Goal: Task Accomplishment & Management: Complete application form

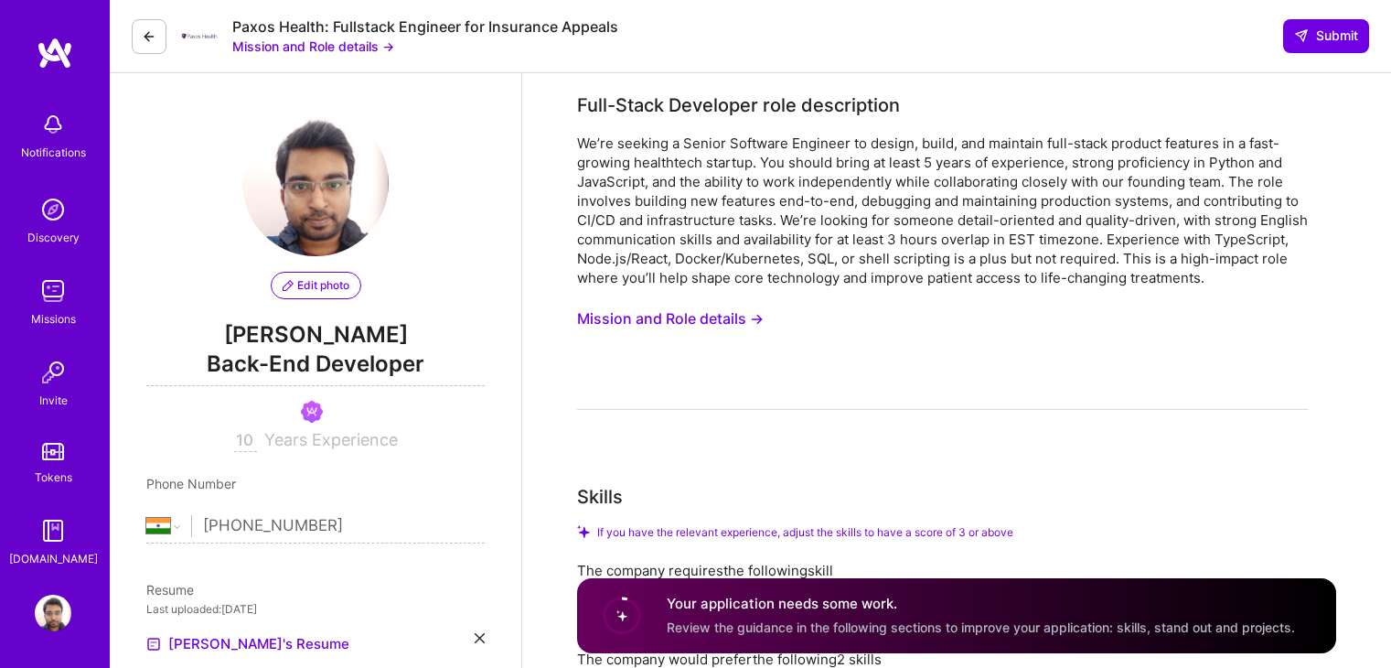
select select "IN"
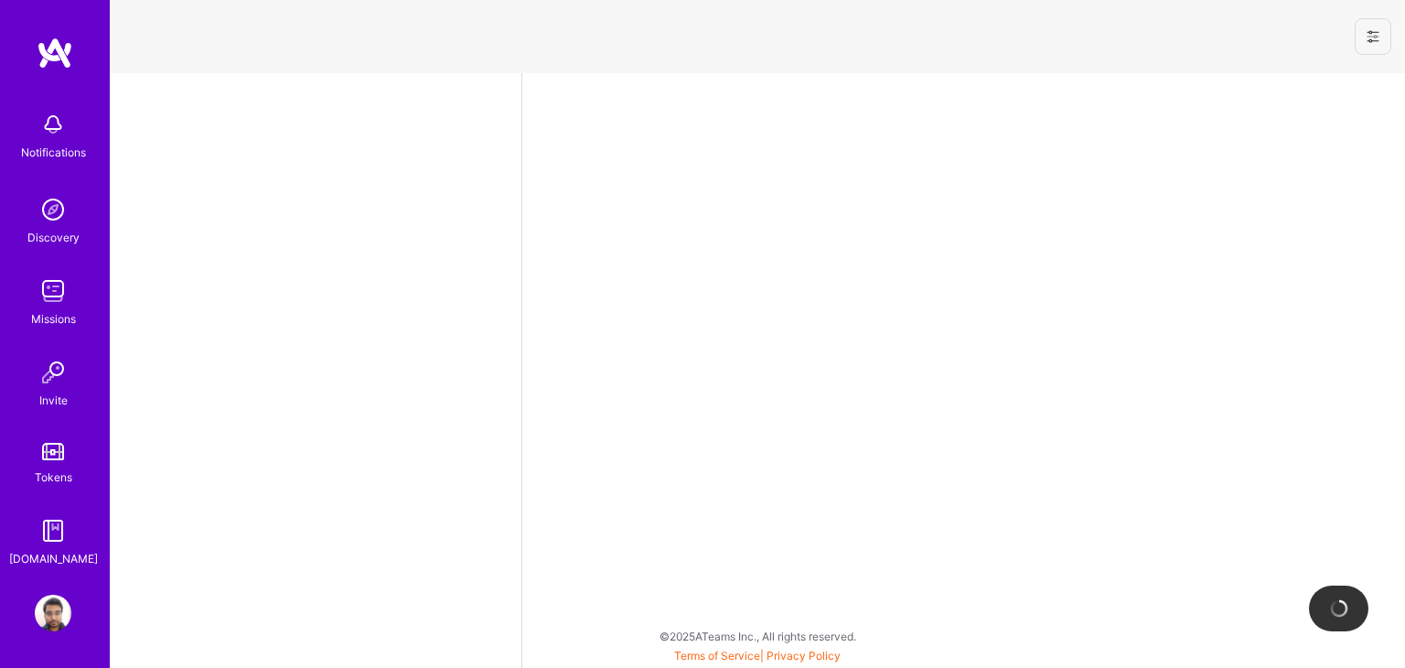
select select "IN"
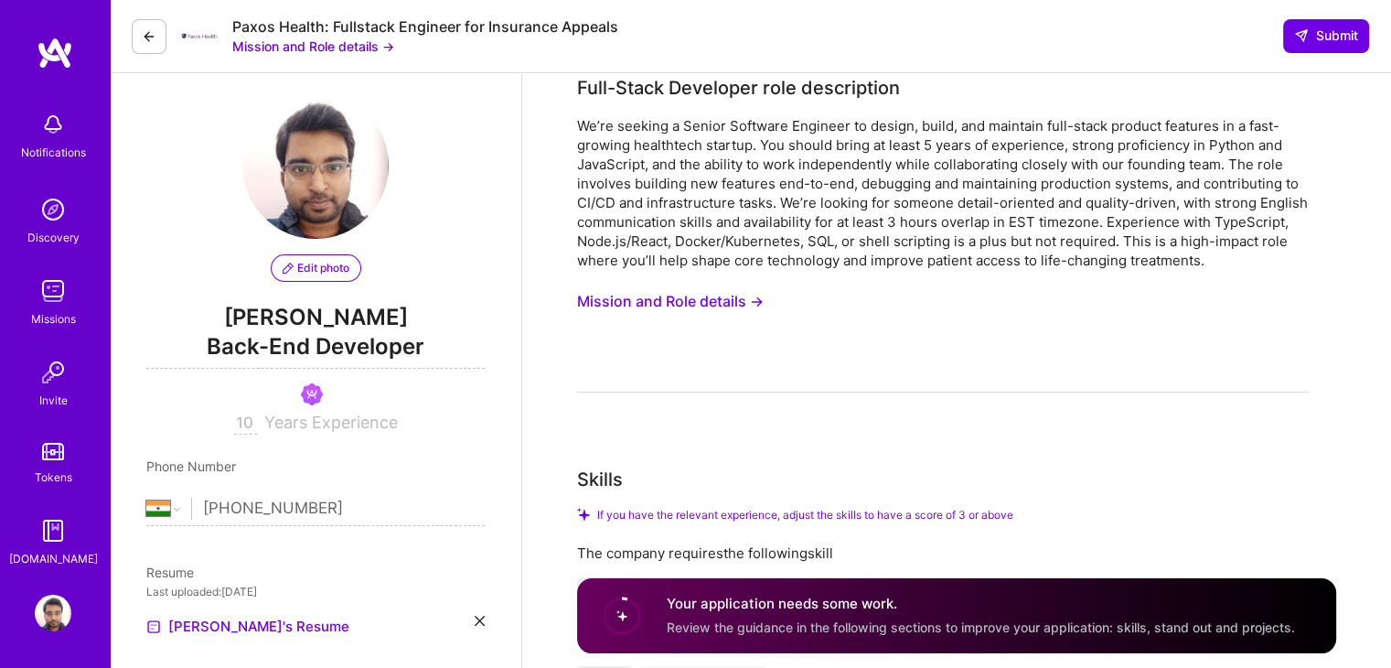
scroll to position [18, 0]
click at [308, 343] on span "Back-End Developer" at bounding box center [315, 348] width 338 height 37
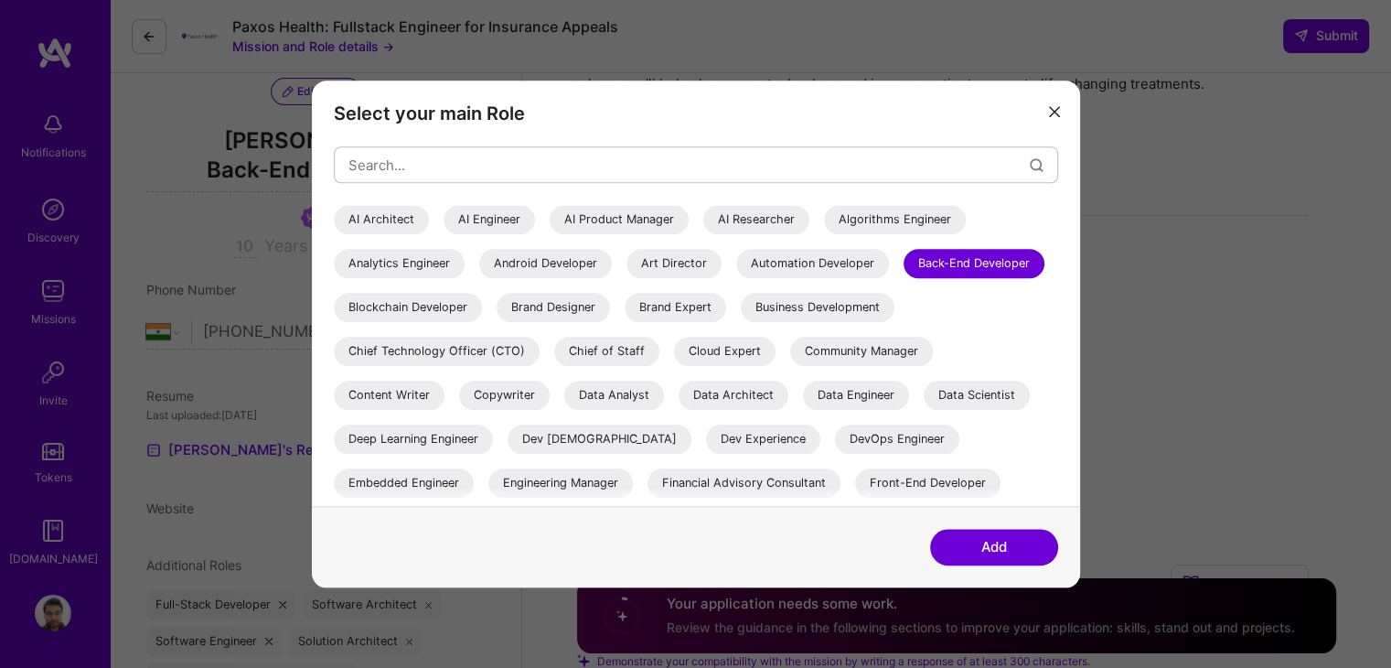
scroll to position [193, 0]
click at [1059, 112] on button "modal" at bounding box center [1054, 110] width 22 height 30
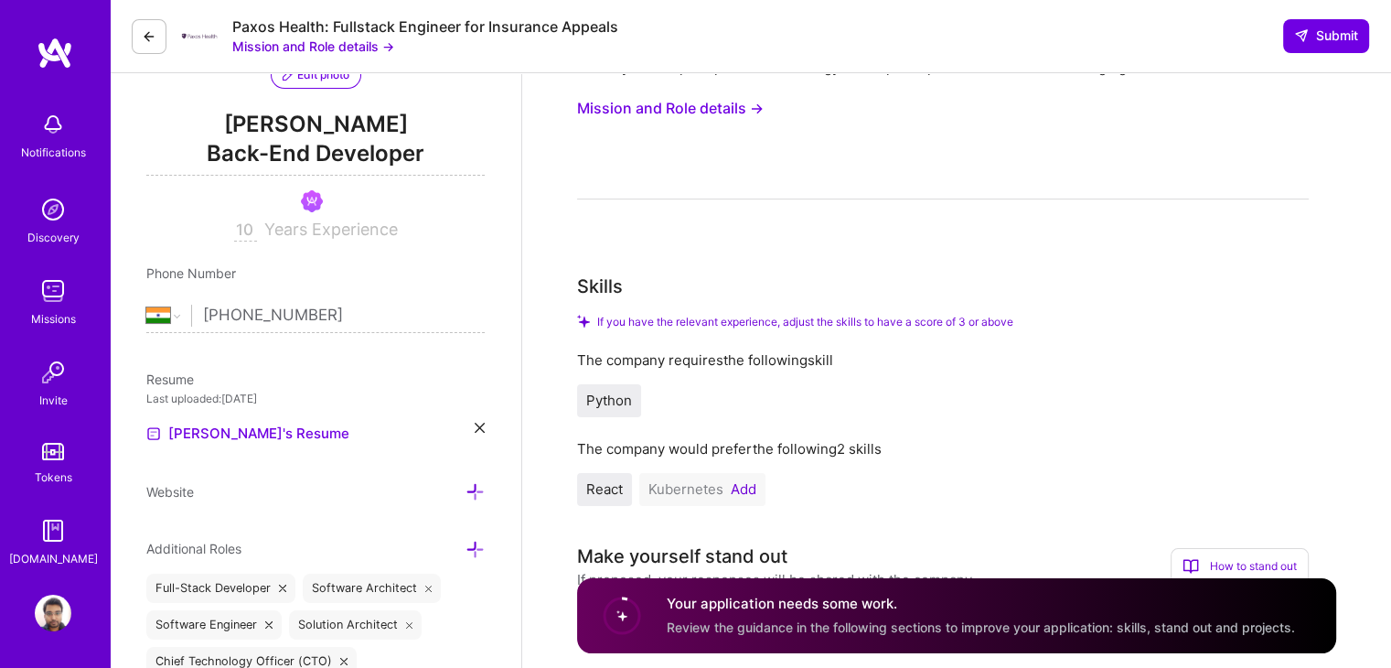
scroll to position [212, 0]
click at [363, 154] on span "Back-End Developer" at bounding box center [315, 154] width 338 height 37
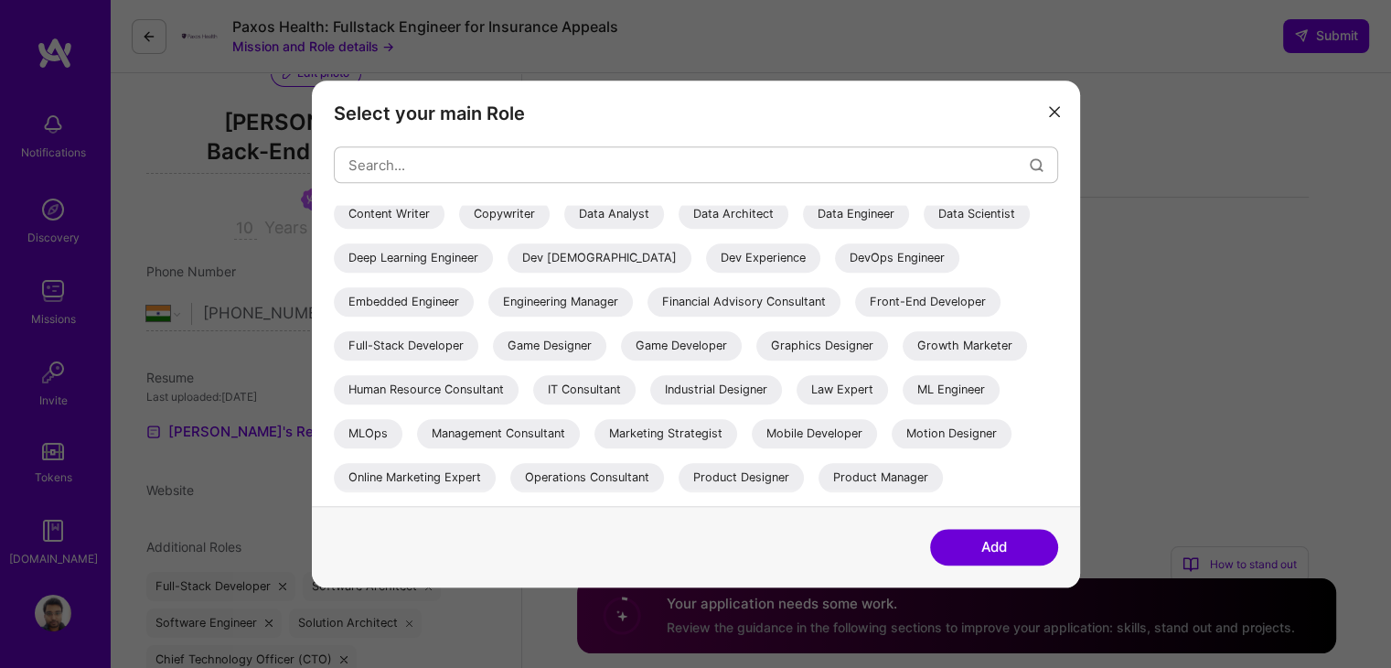
scroll to position [182, 0]
click at [478, 344] on div "Full-Stack Developer" at bounding box center [406, 344] width 144 height 29
click at [633, 307] on div "Engineering Manager" at bounding box center [560, 300] width 144 height 29
click at [478, 342] on div "Full-Stack Developer" at bounding box center [406, 344] width 144 height 29
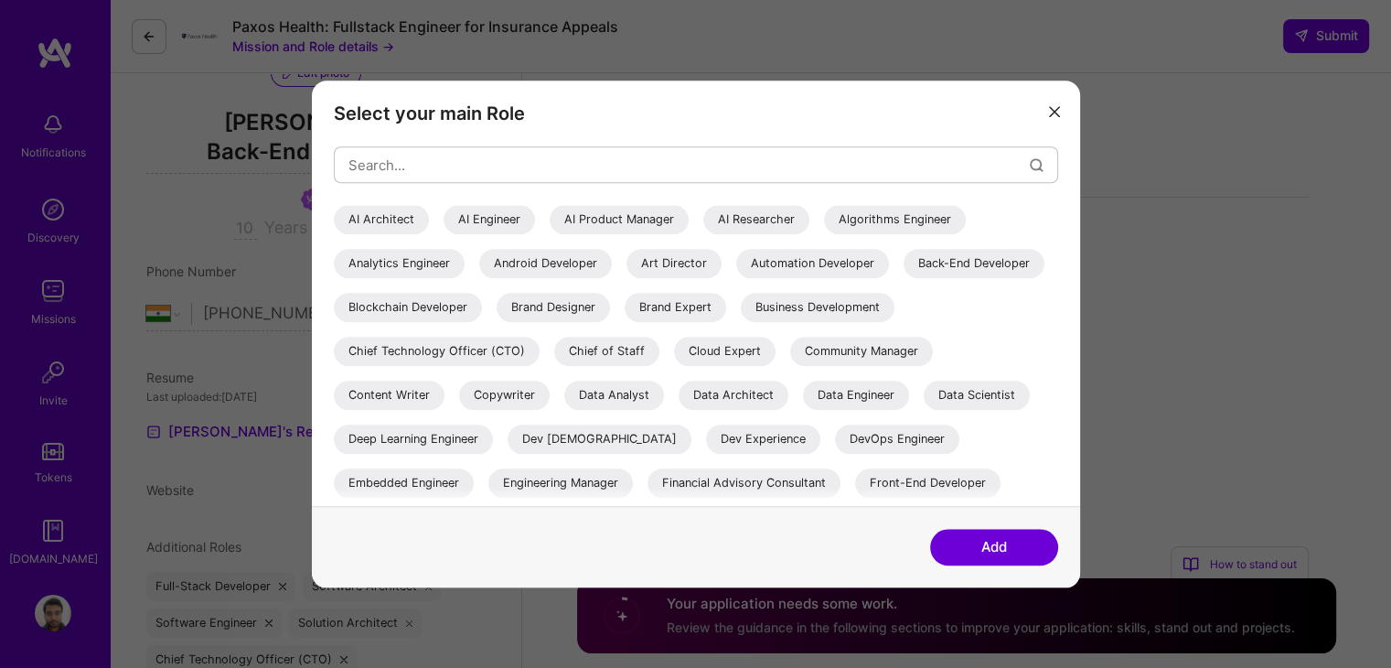
click at [955, 548] on button "Add" at bounding box center [994, 547] width 128 height 37
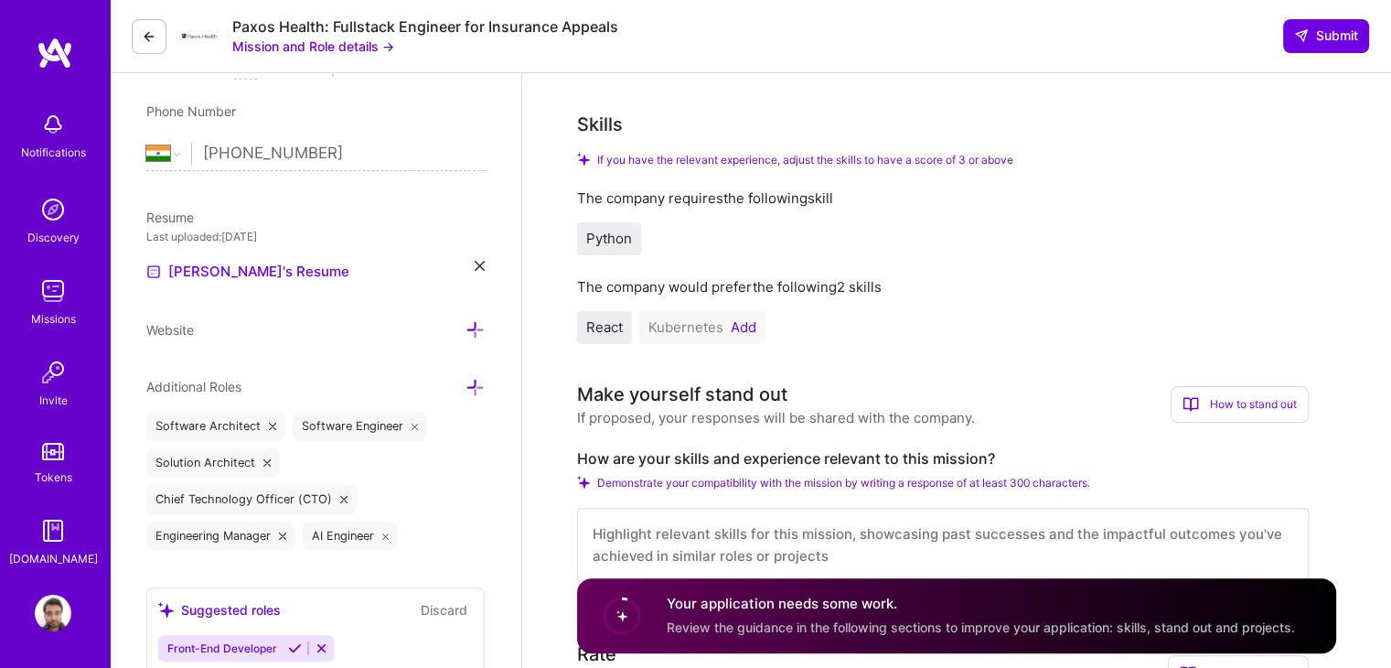
scroll to position [377, 0]
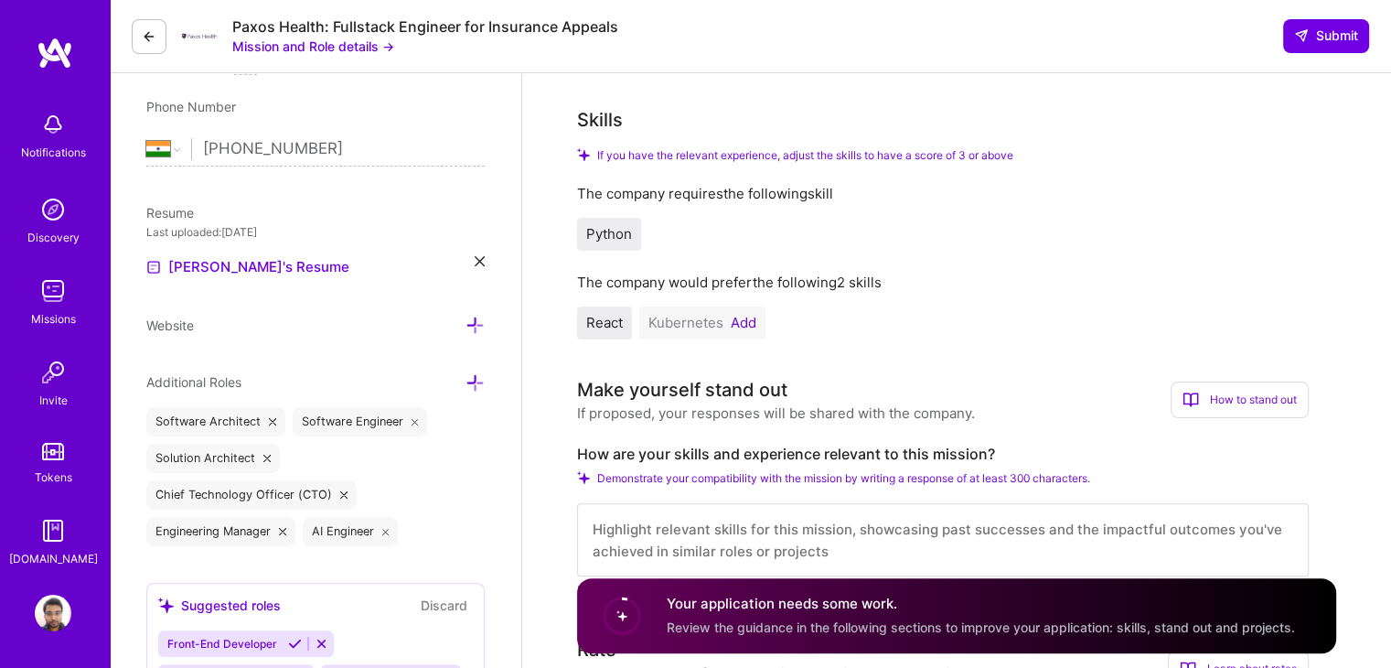
click at [480, 381] on icon at bounding box center [474, 382] width 19 height 19
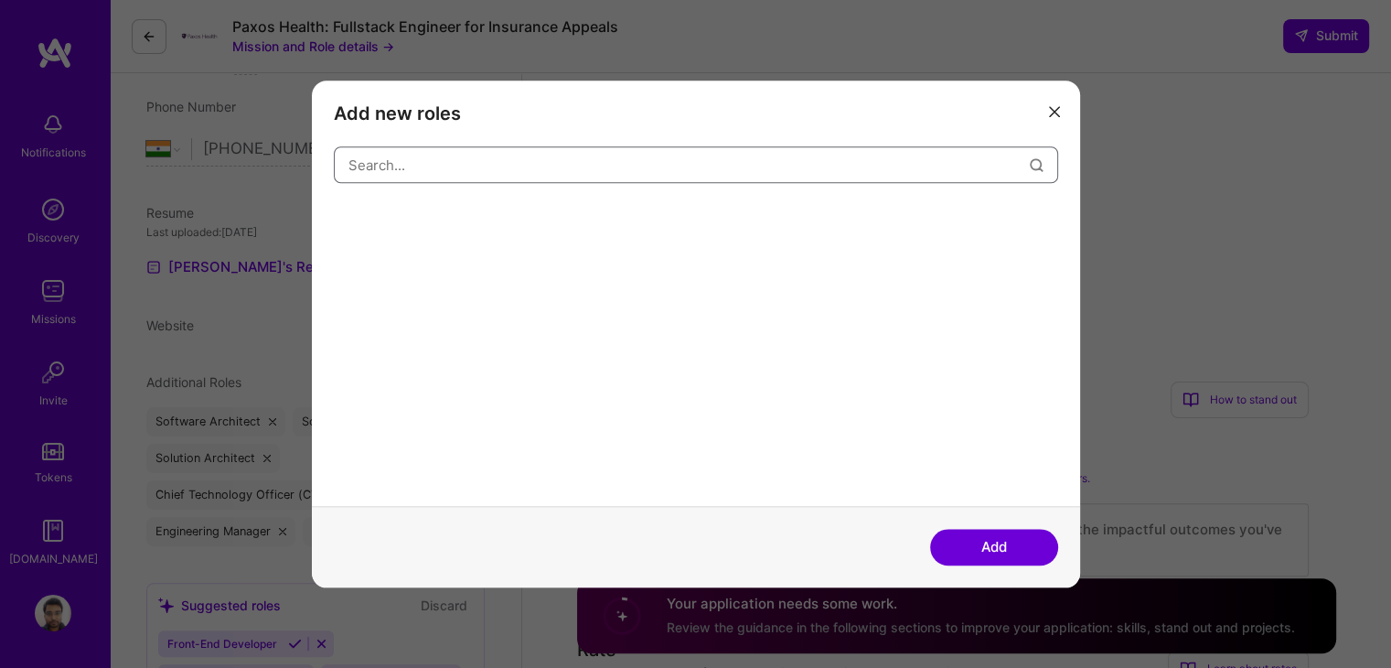
click at [555, 166] on input "modal" at bounding box center [688, 165] width 681 height 47
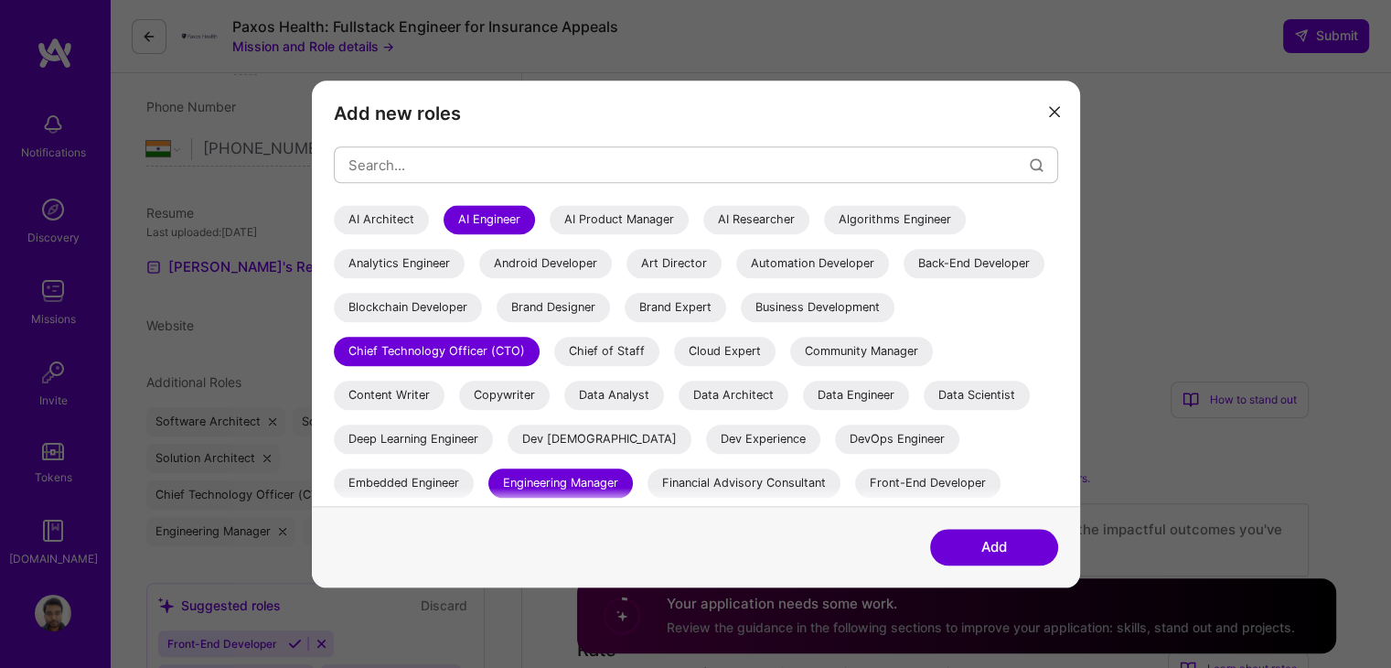
click at [903, 278] on div "Back-End Developer" at bounding box center [973, 263] width 141 height 29
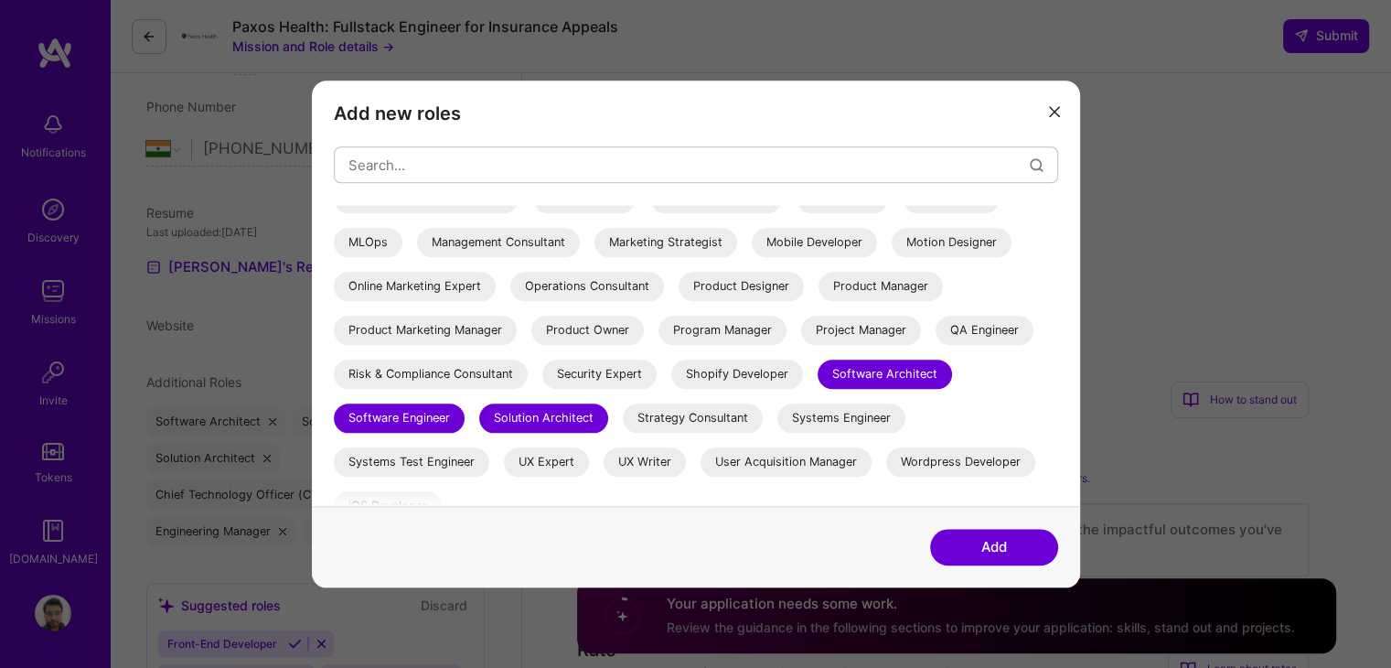
scroll to position [395, 0]
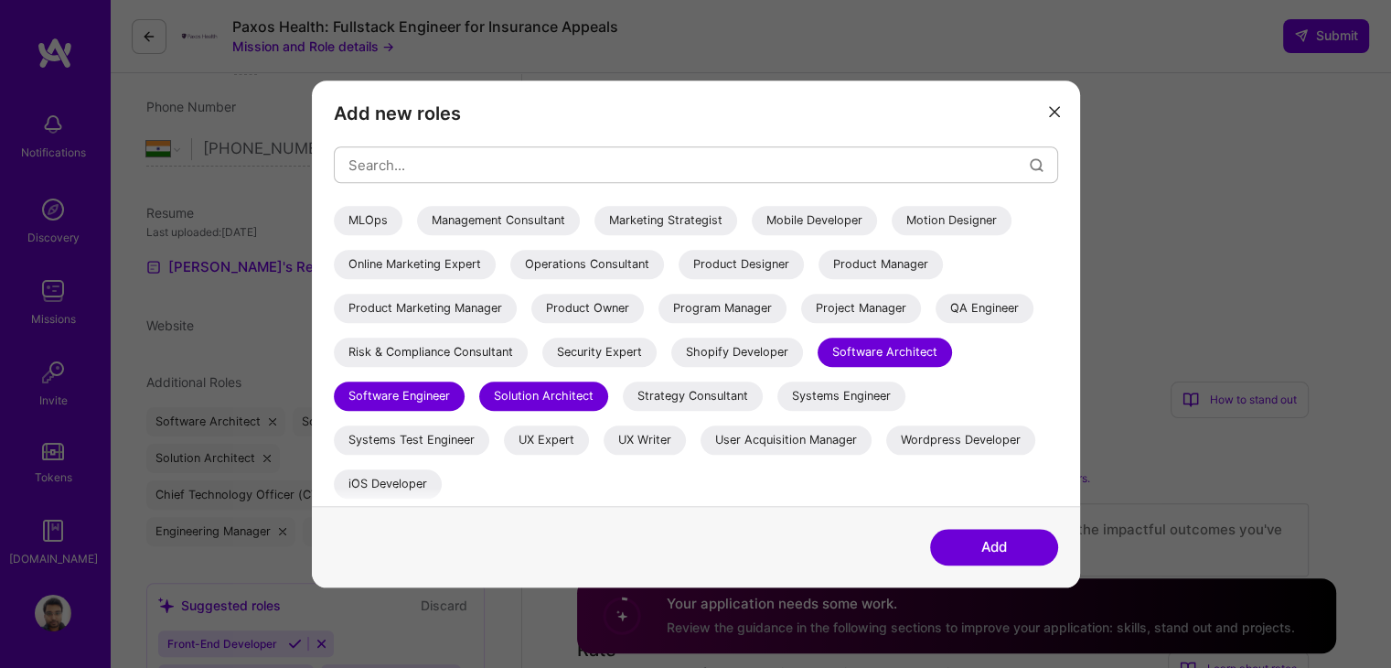
click at [974, 554] on button "Add" at bounding box center [994, 547] width 128 height 37
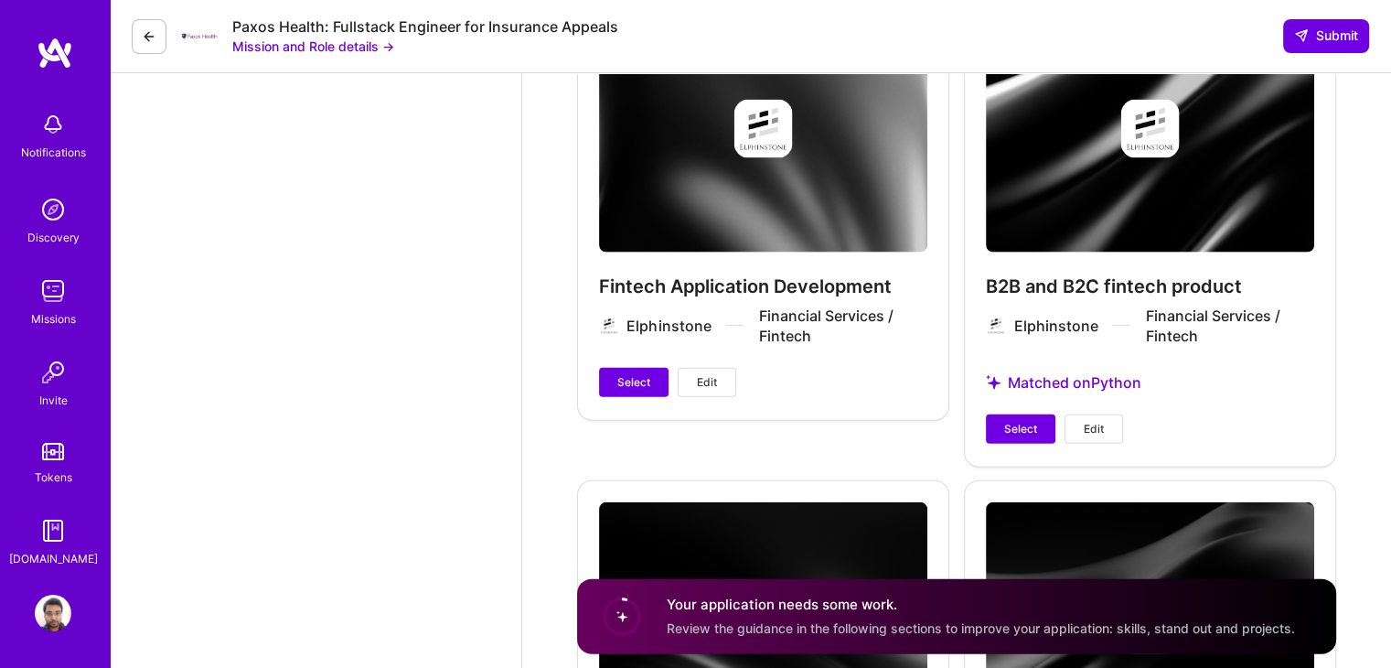
scroll to position [4074, 0]
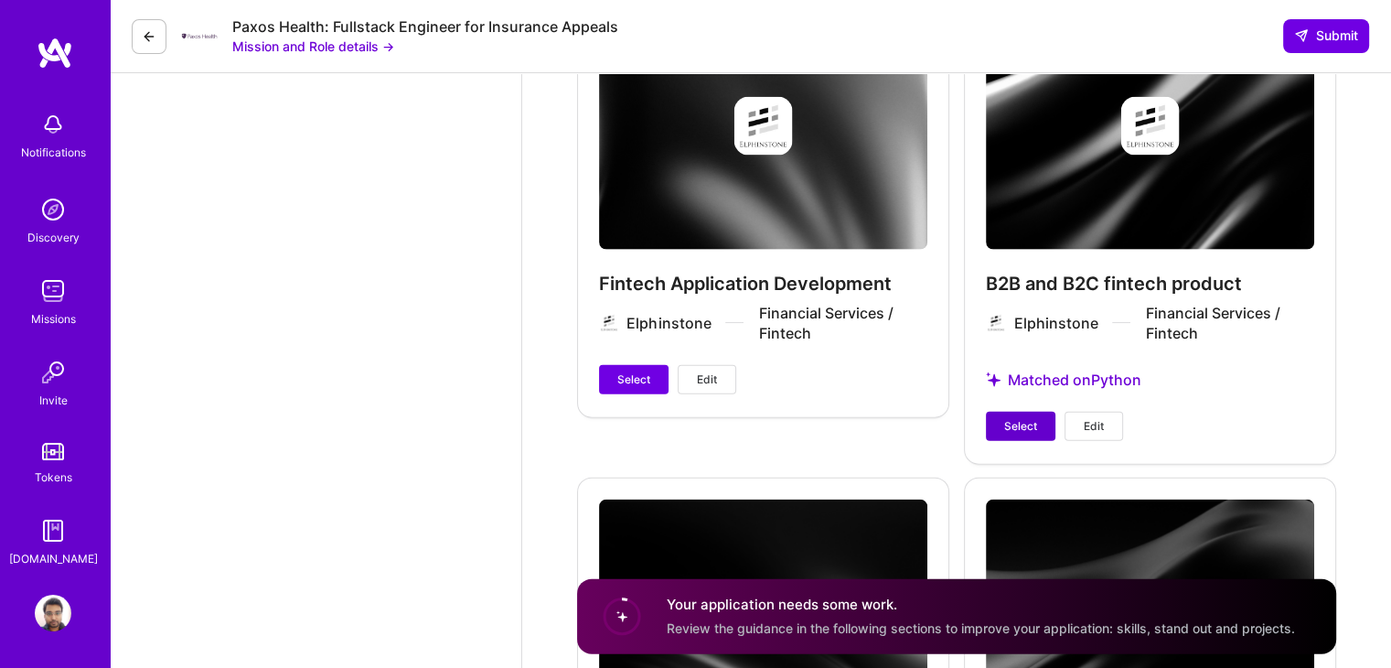
click at [1000, 417] on button "Select" at bounding box center [1020, 426] width 69 height 29
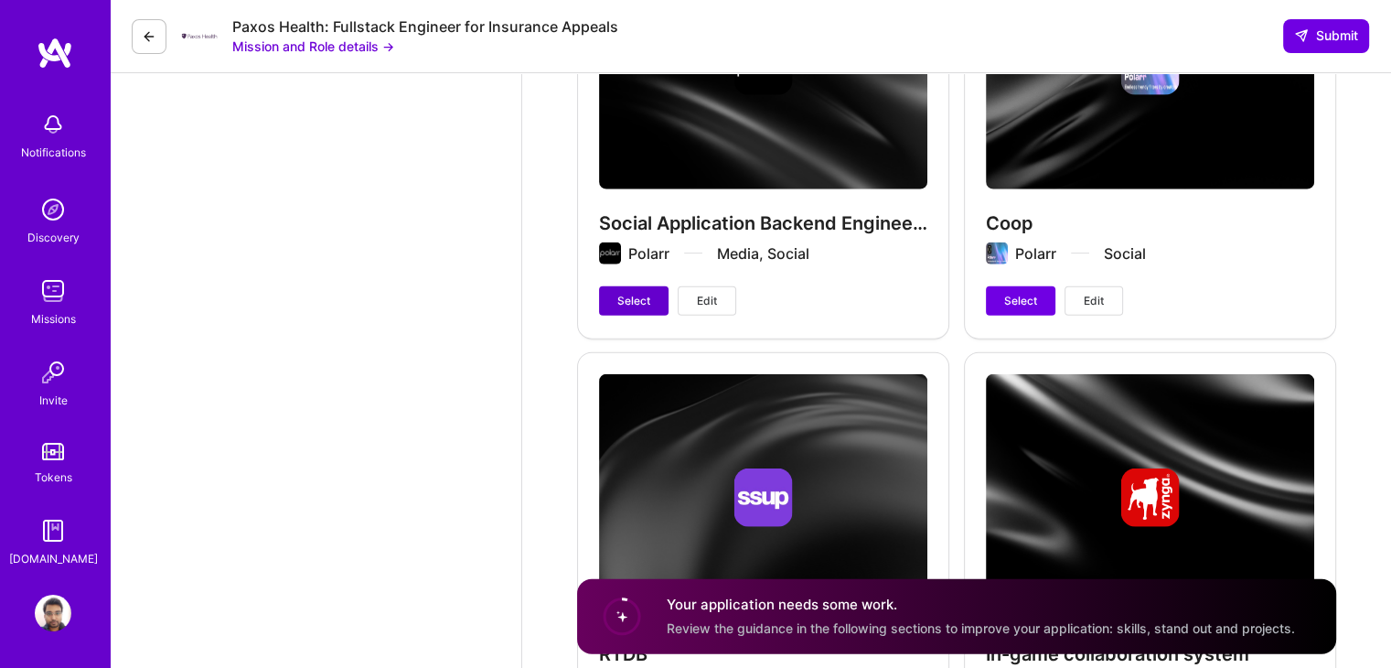
scroll to position [4598, 0]
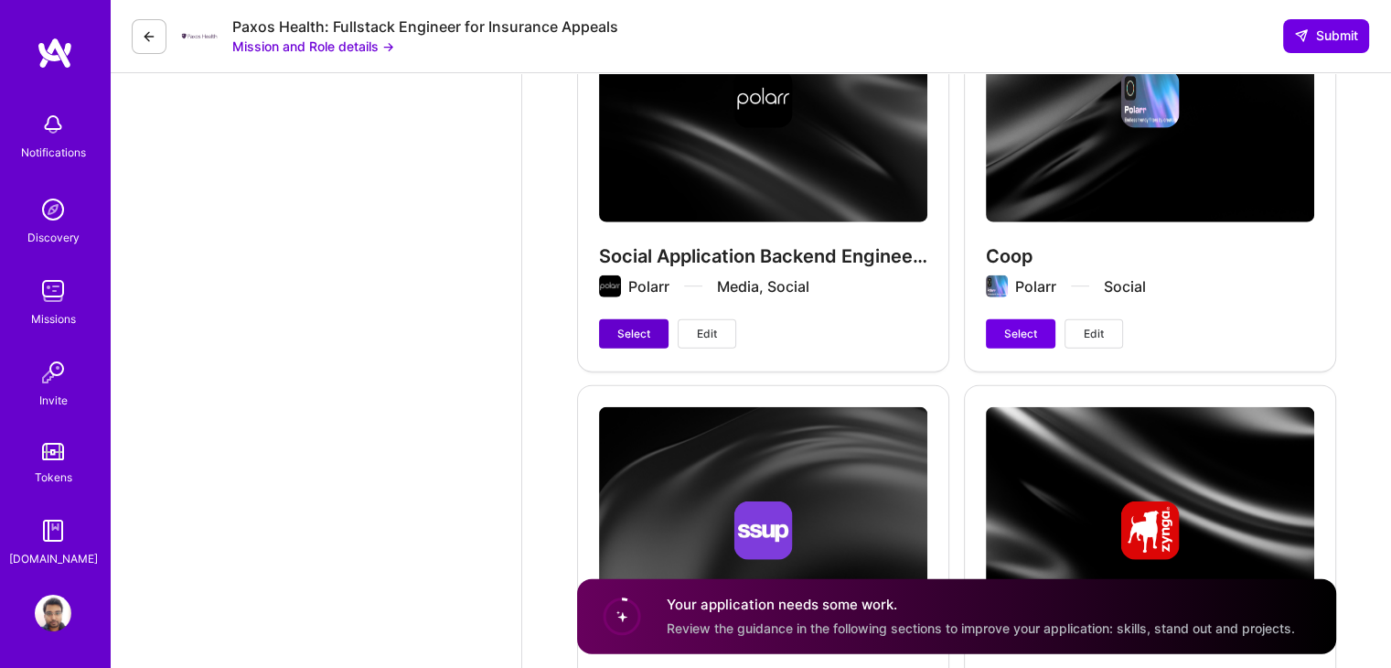
click at [625, 338] on span "Select" at bounding box center [633, 334] width 33 height 16
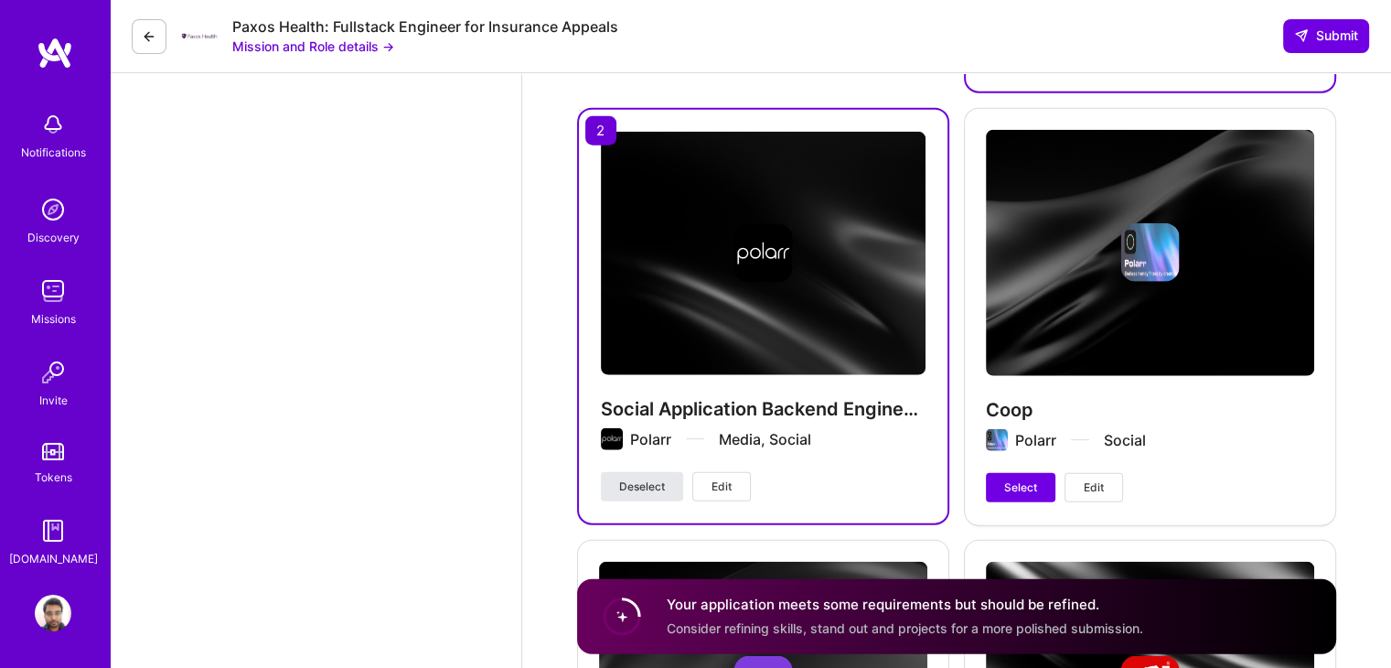
scroll to position [4444, 0]
click at [649, 480] on span "Deselect" at bounding box center [642, 486] width 46 height 16
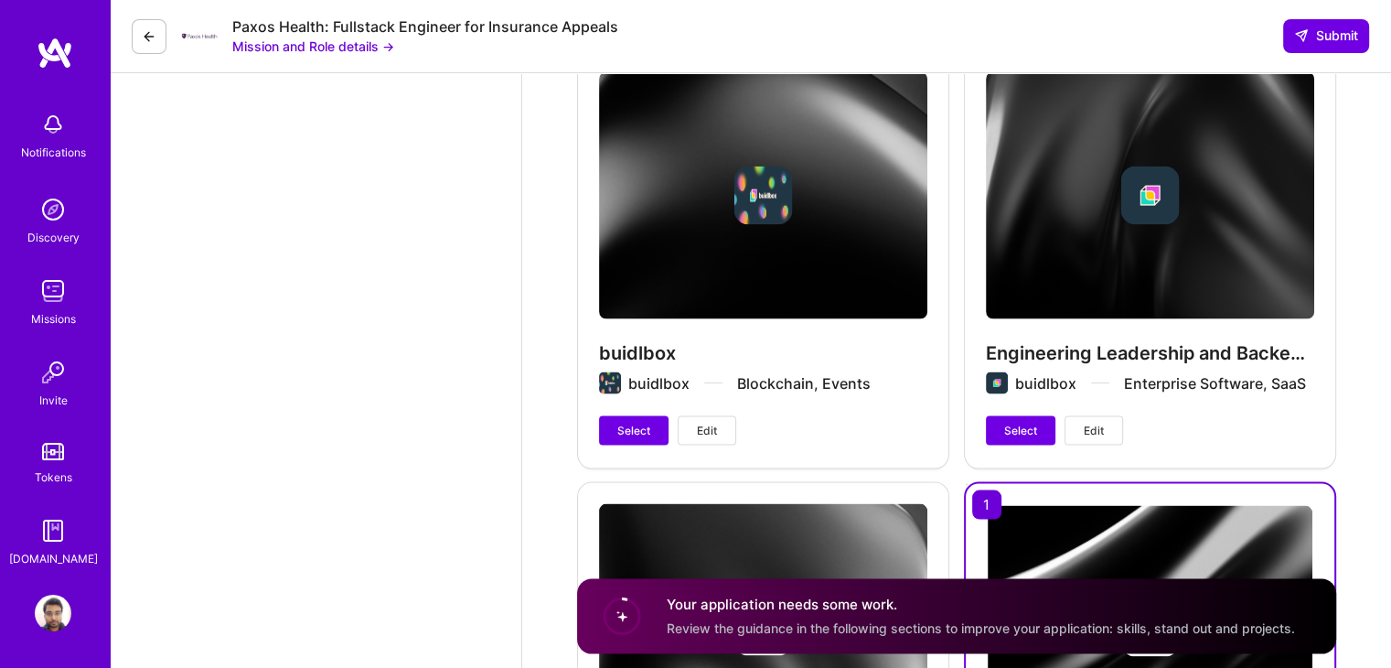
scroll to position [3572, 0]
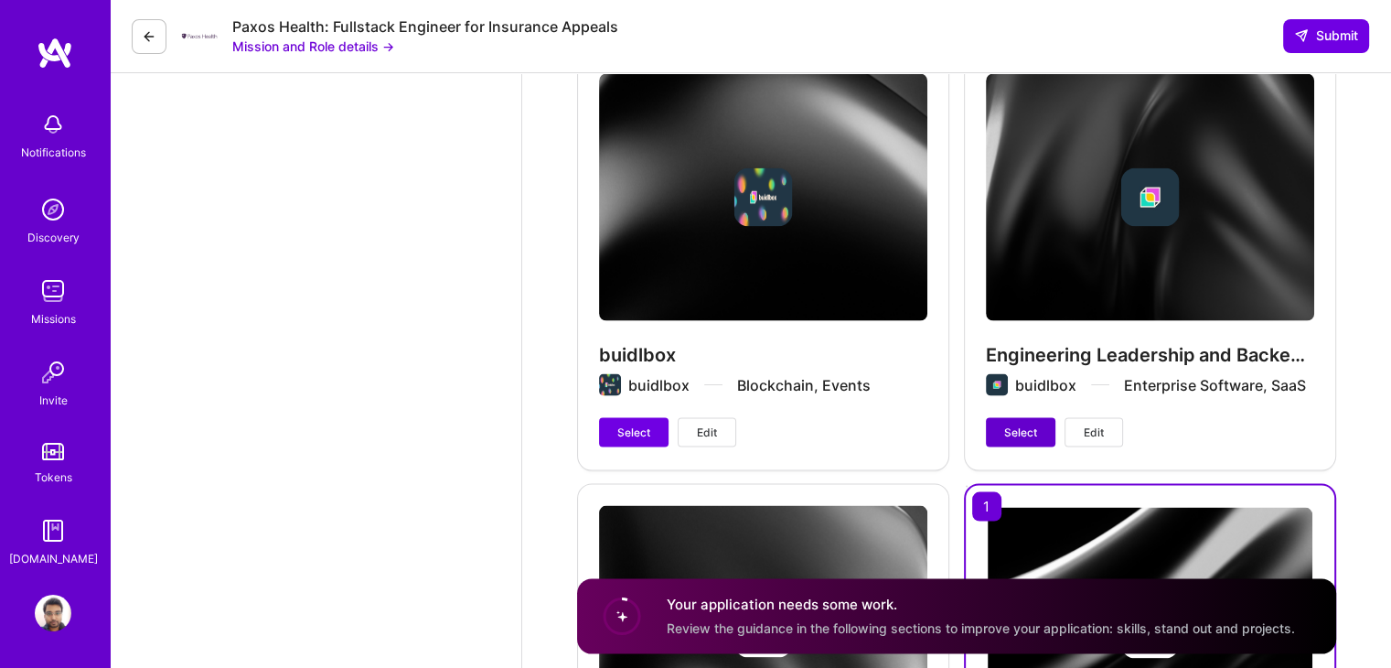
click at [997, 418] on button "Select" at bounding box center [1020, 432] width 69 height 29
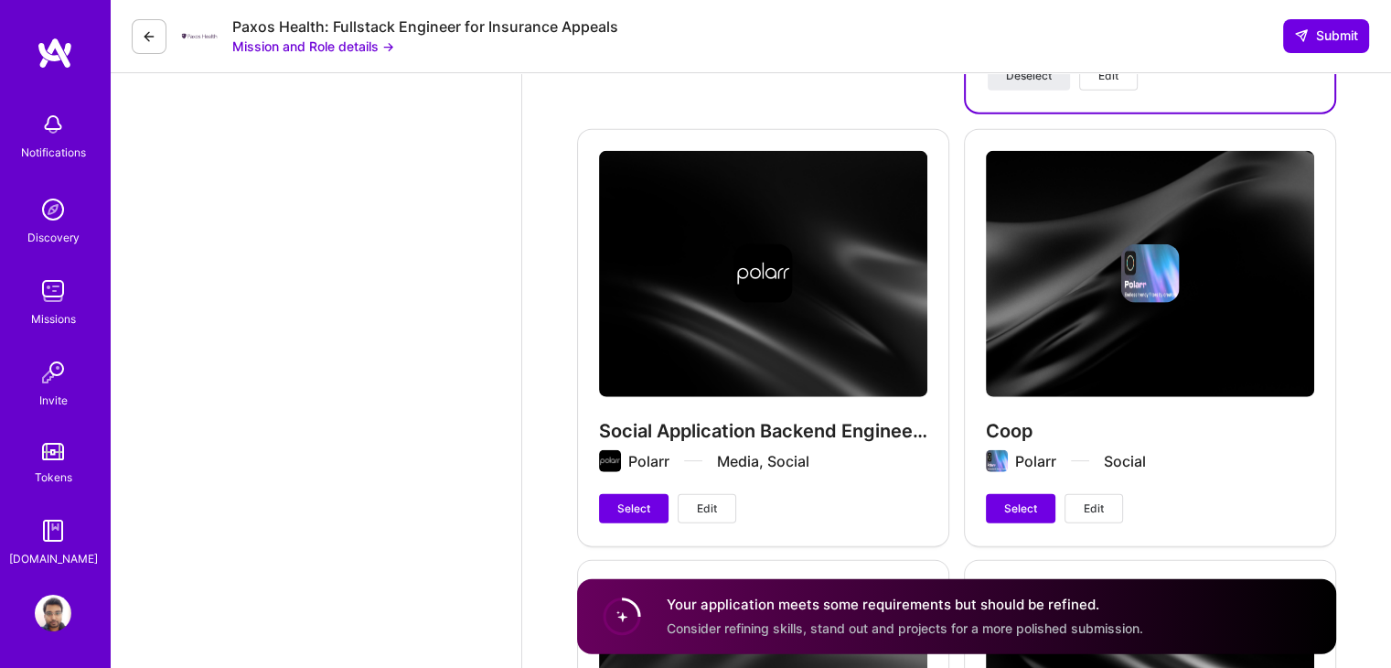
scroll to position [4422, 0]
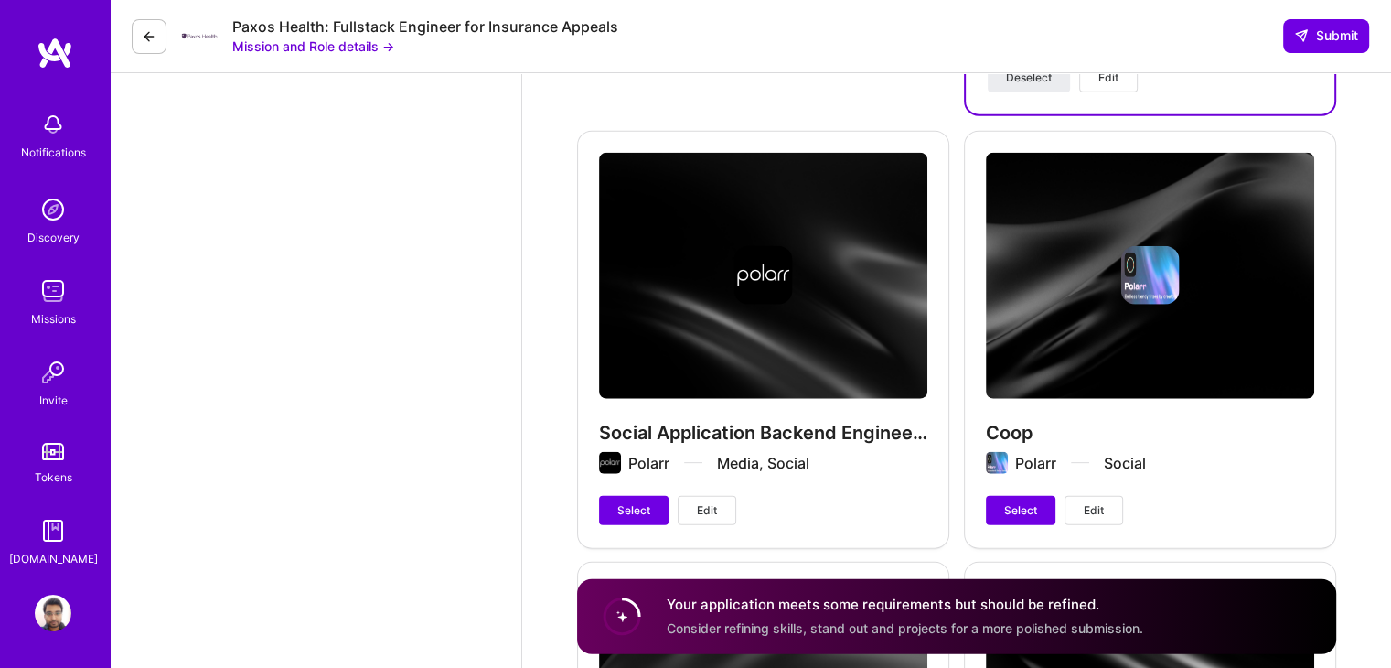
drag, startPoint x: 850, startPoint y: 297, endPoint x: 781, endPoint y: 418, distance: 138.8
click at [781, 418] on div "Social Application Backend Engineering Polarr Media, Social Select Edit" at bounding box center [763, 339] width 372 height 416
click at [600, 510] on button "Select" at bounding box center [633, 510] width 69 height 29
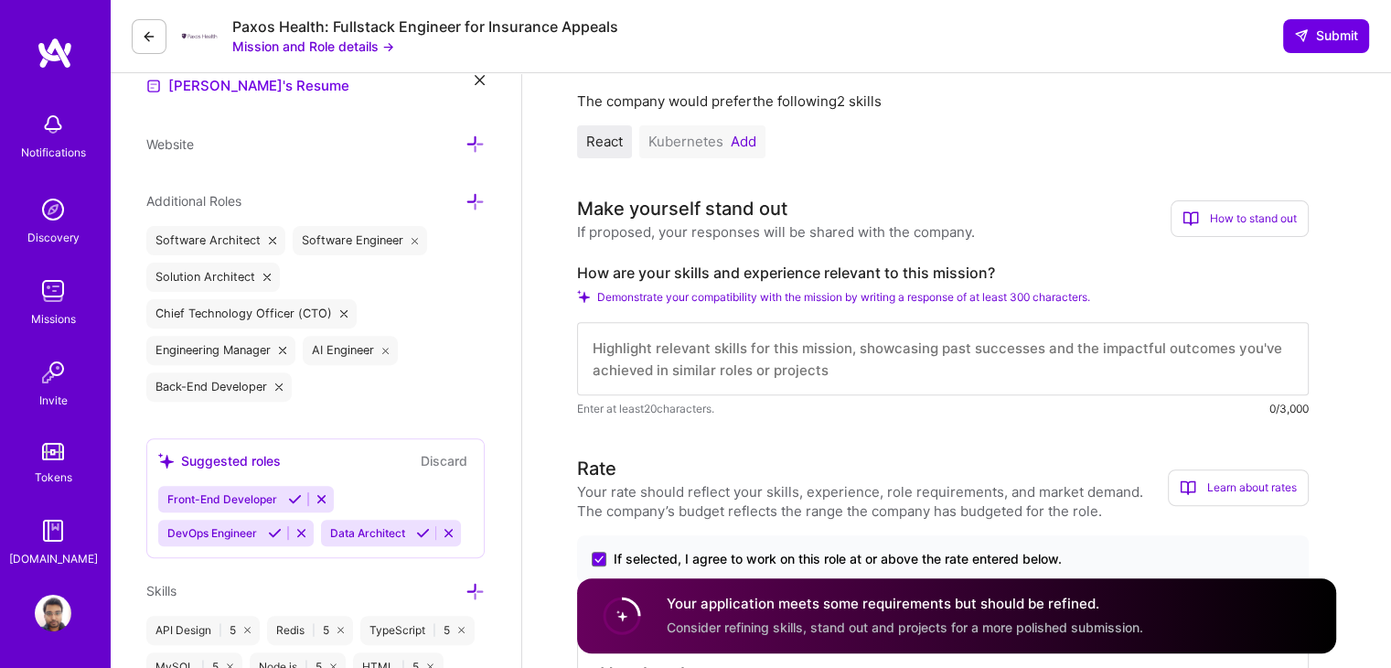
scroll to position [560, 0]
click at [966, 350] on textarea at bounding box center [943, 356] width 732 height 73
paste textarea "Mani is an experienced software engineer with focus on backend, infra, and fron…"
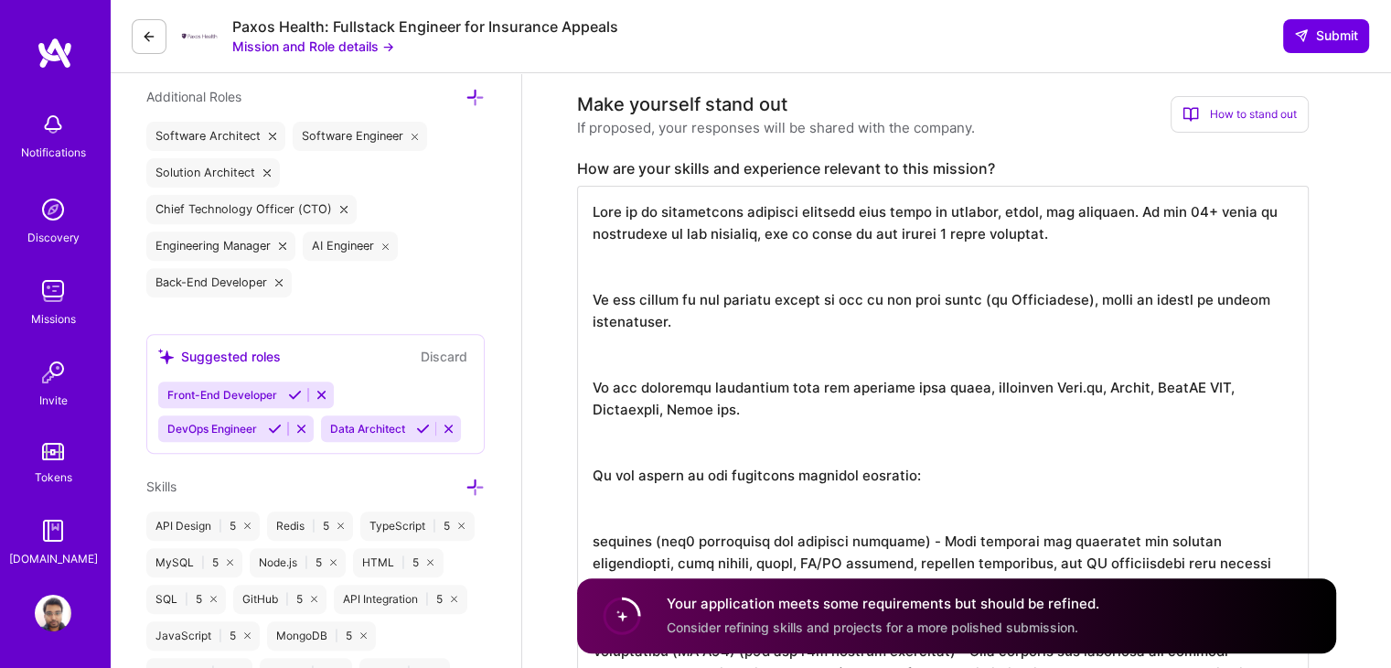
scroll to position [640, 0]
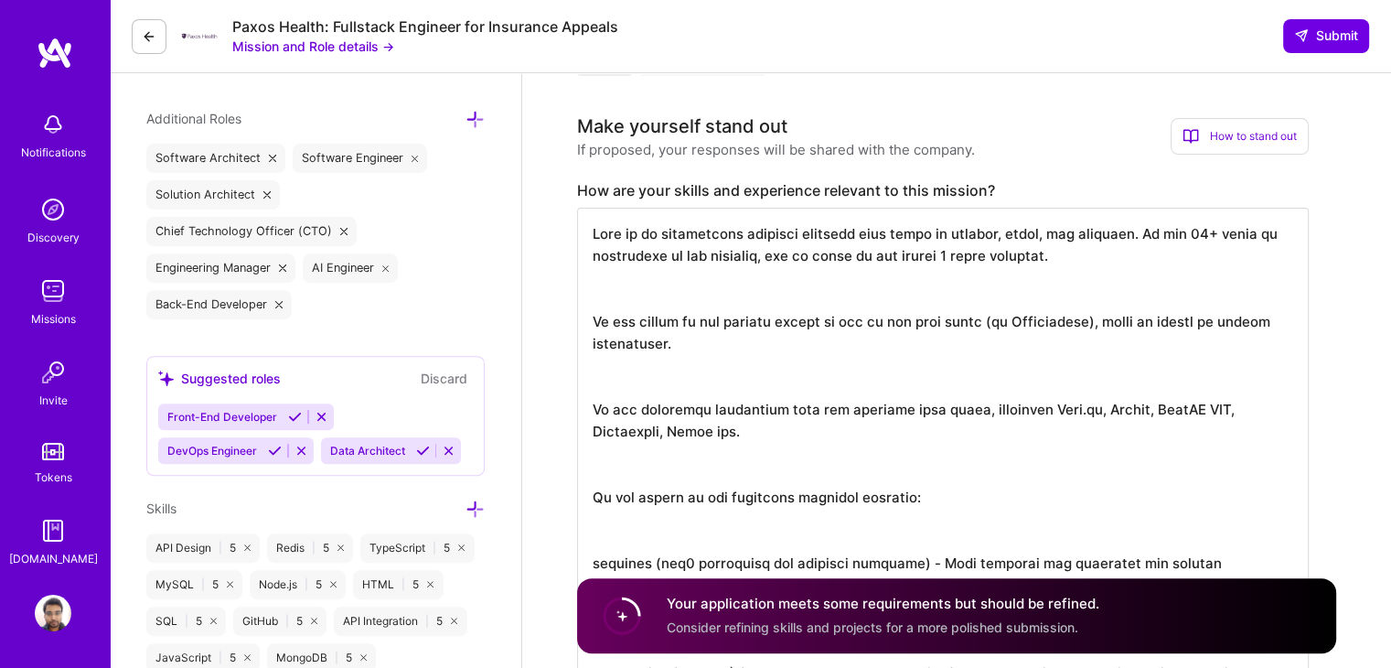
click at [905, 286] on textarea at bounding box center [943, 552] width 732 height 688
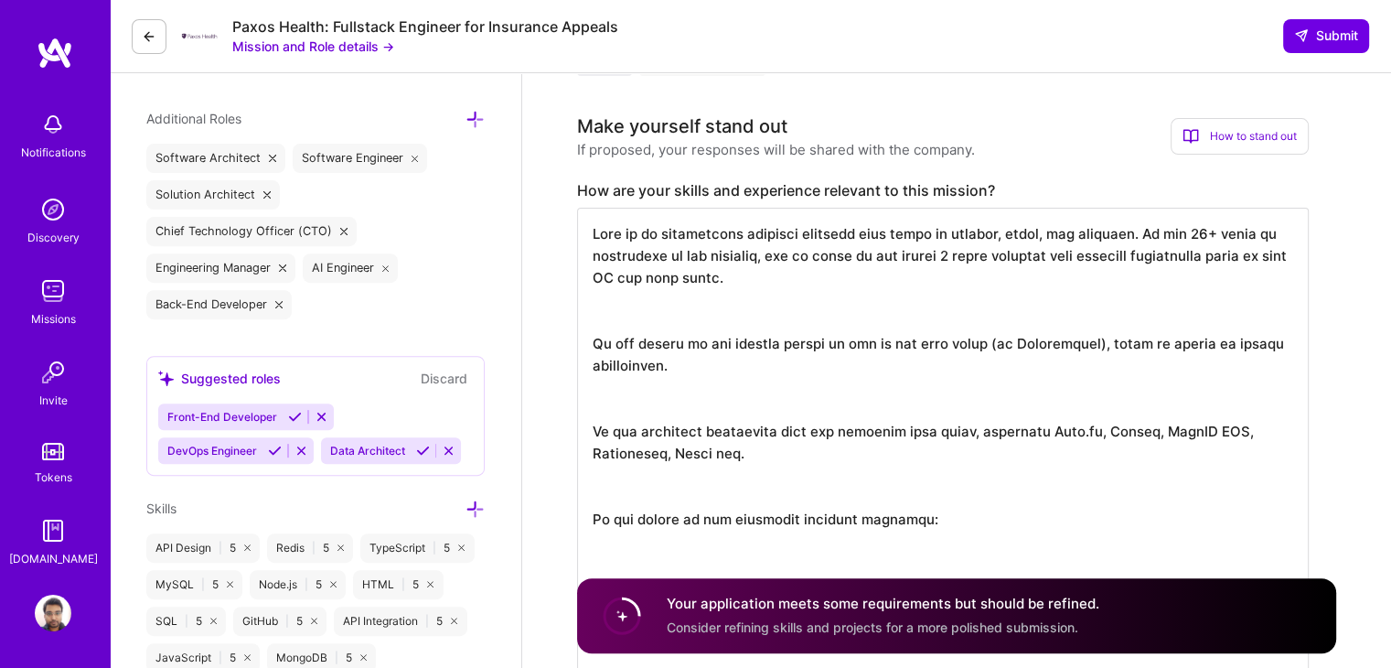
click at [827, 321] on textarea at bounding box center [943, 563] width 732 height 710
click at [1084, 256] on textarea at bounding box center [943, 563] width 732 height 710
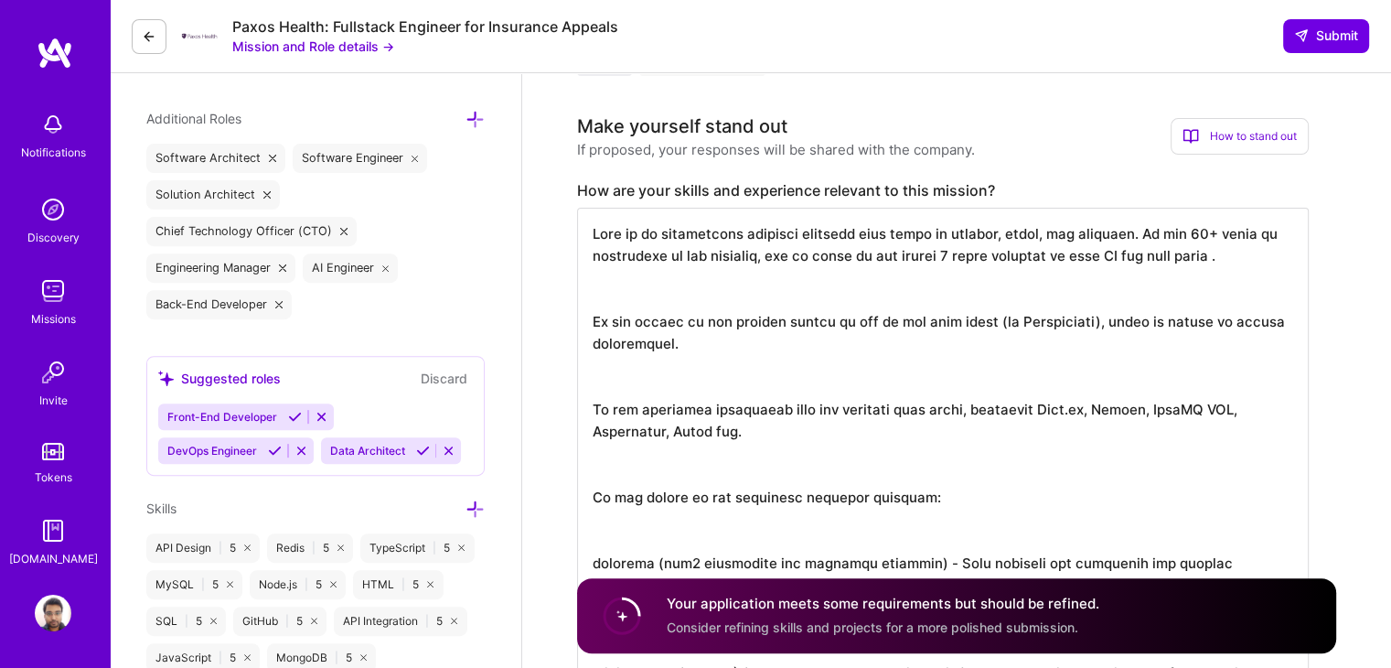
paste textarea "with globally distributed"
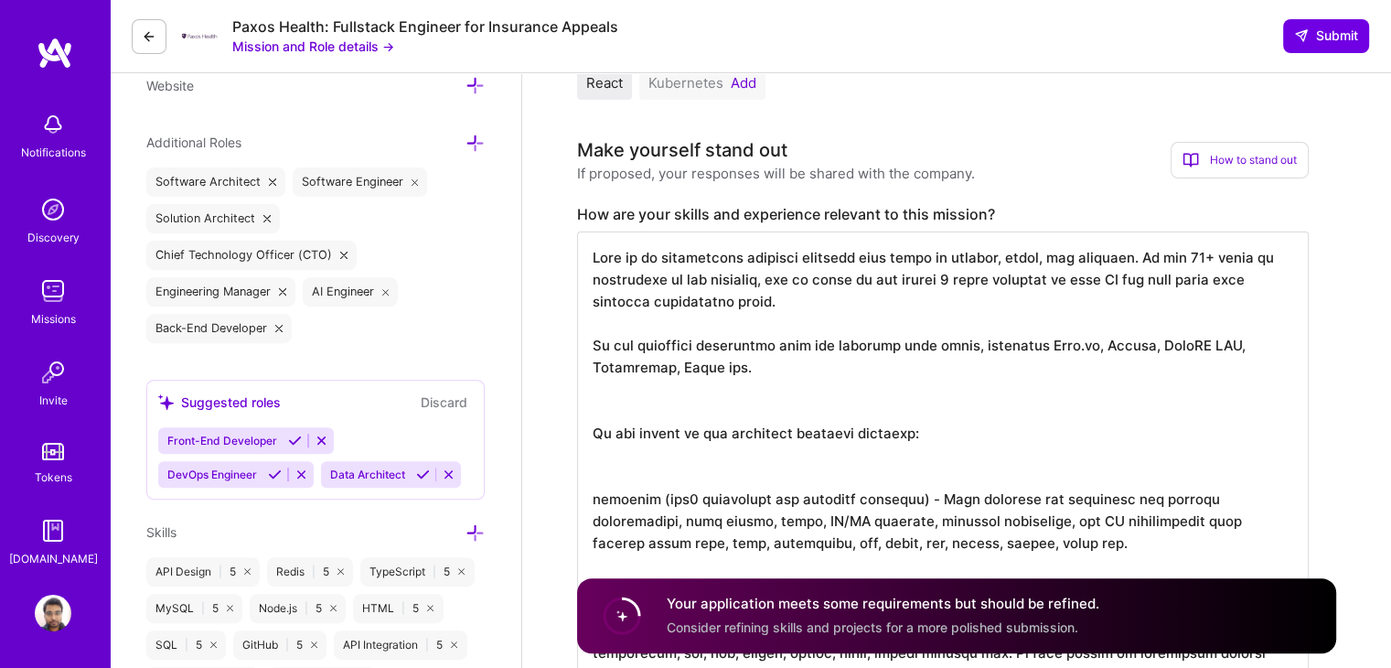
scroll to position [615, 0]
click at [1050, 348] on textarea at bounding box center [943, 533] width 732 height 600
click at [1095, 349] on textarea at bounding box center [943, 533] width 732 height 600
click at [1085, 351] on textarea at bounding box center [943, 533] width 732 height 600
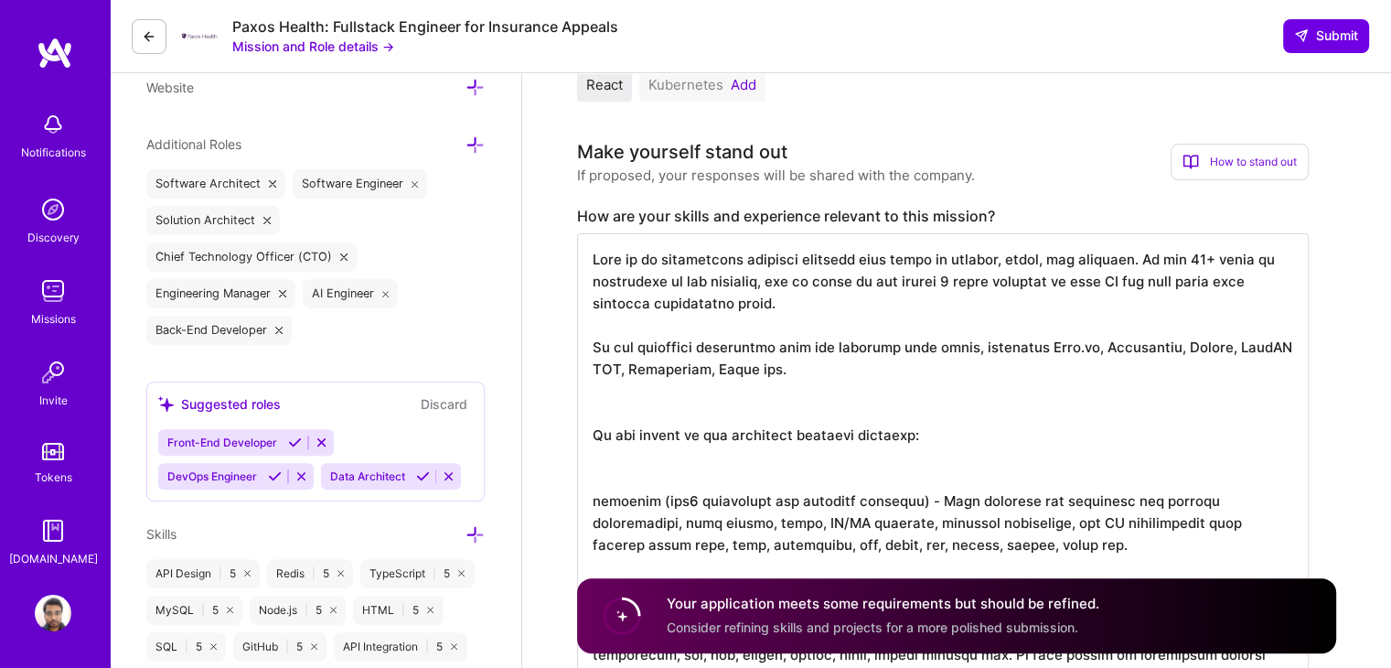
click at [1248, 347] on textarea at bounding box center [943, 533] width 732 height 600
click at [948, 407] on textarea at bounding box center [943, 533] width 732 height 600
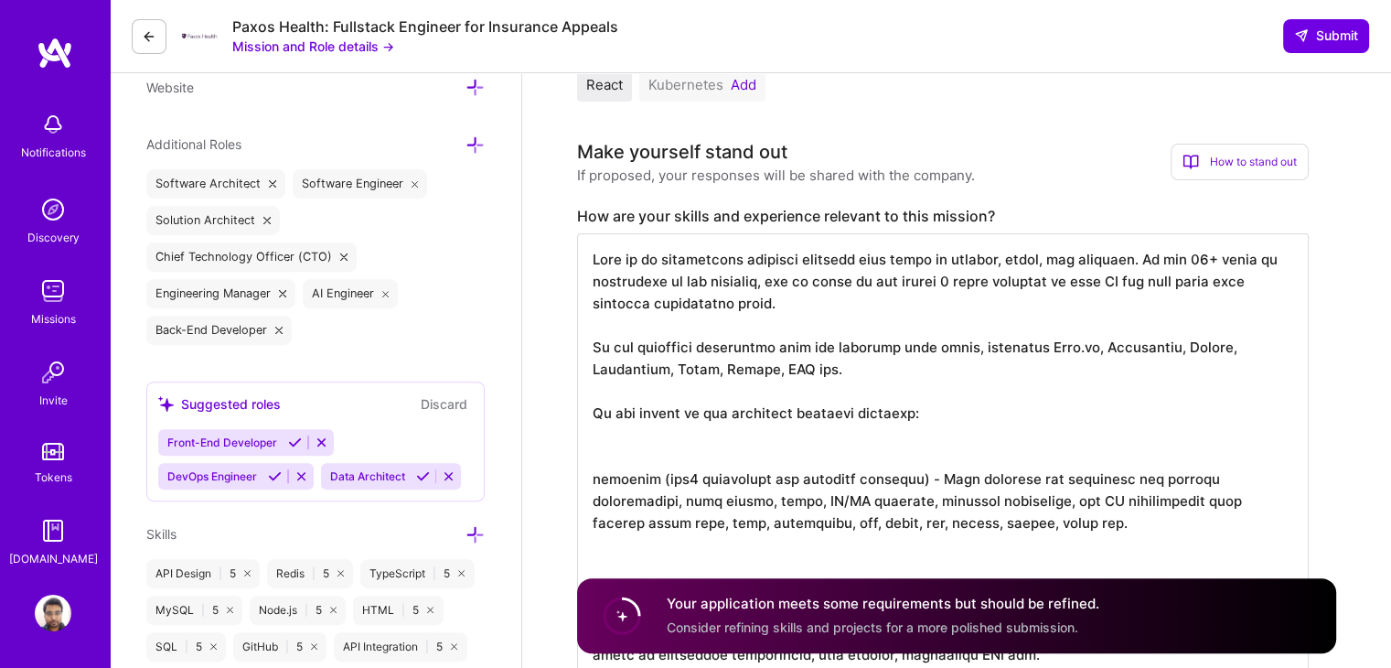
scroll to position [0, 0]
click at [893, 439] on textarea at bounding box center [943, 522] width 732 height 578
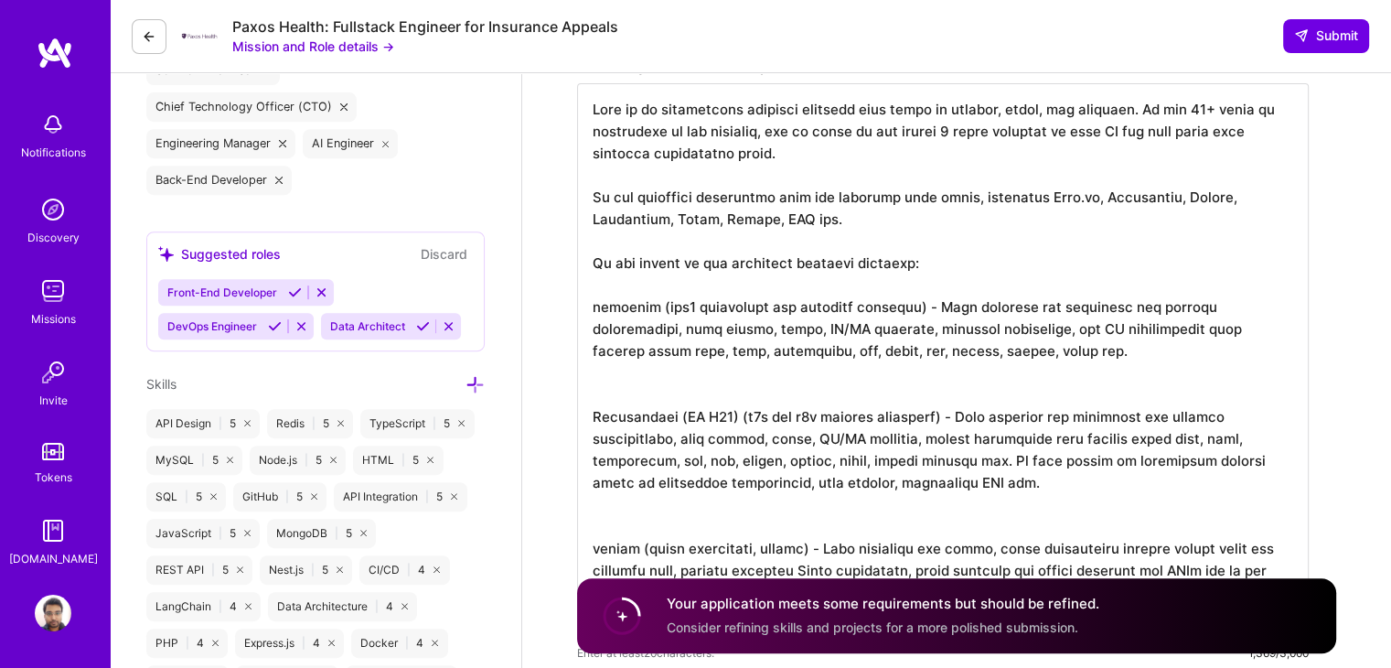
scroll to position [764, 0]
click at [954, 351] on textarea at bounding box center [943, 361] width 732 height 556
click at [647, 343] on textarea at bounding box center [943, 361] width 732 height 556
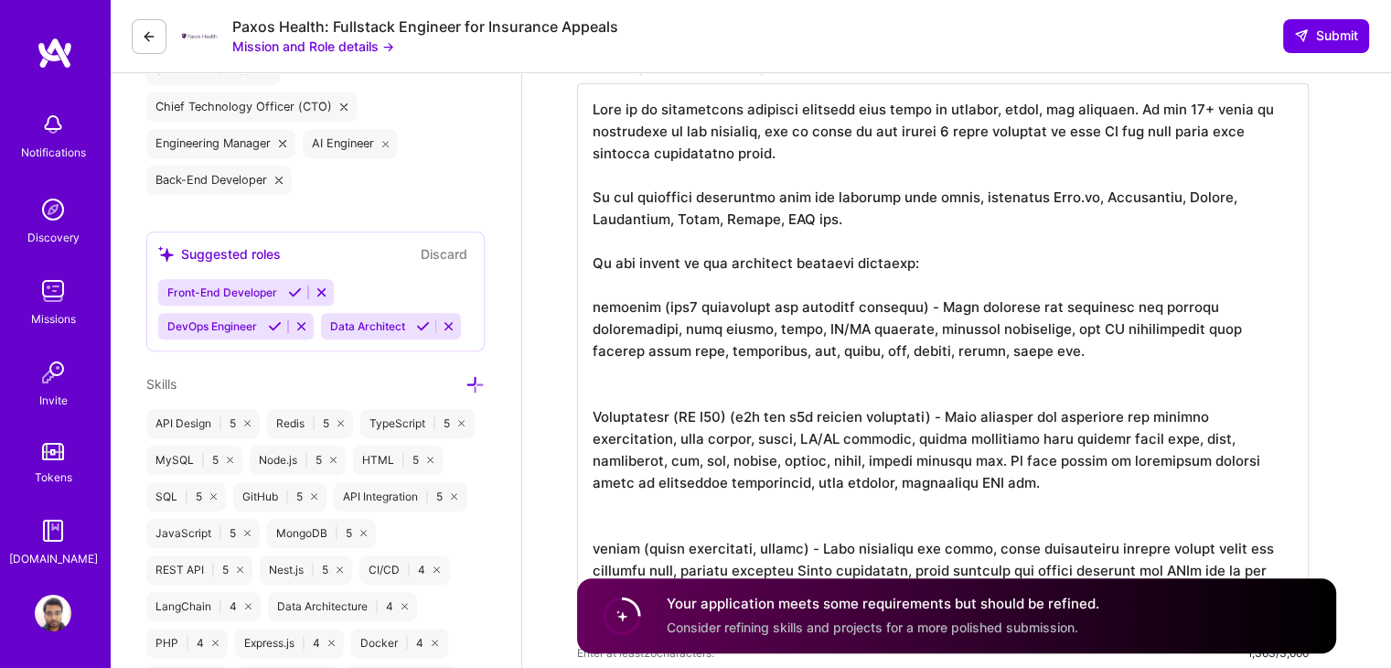
click at [750, 347] on textarea at bounding box center [943, 361] width 732 height 556
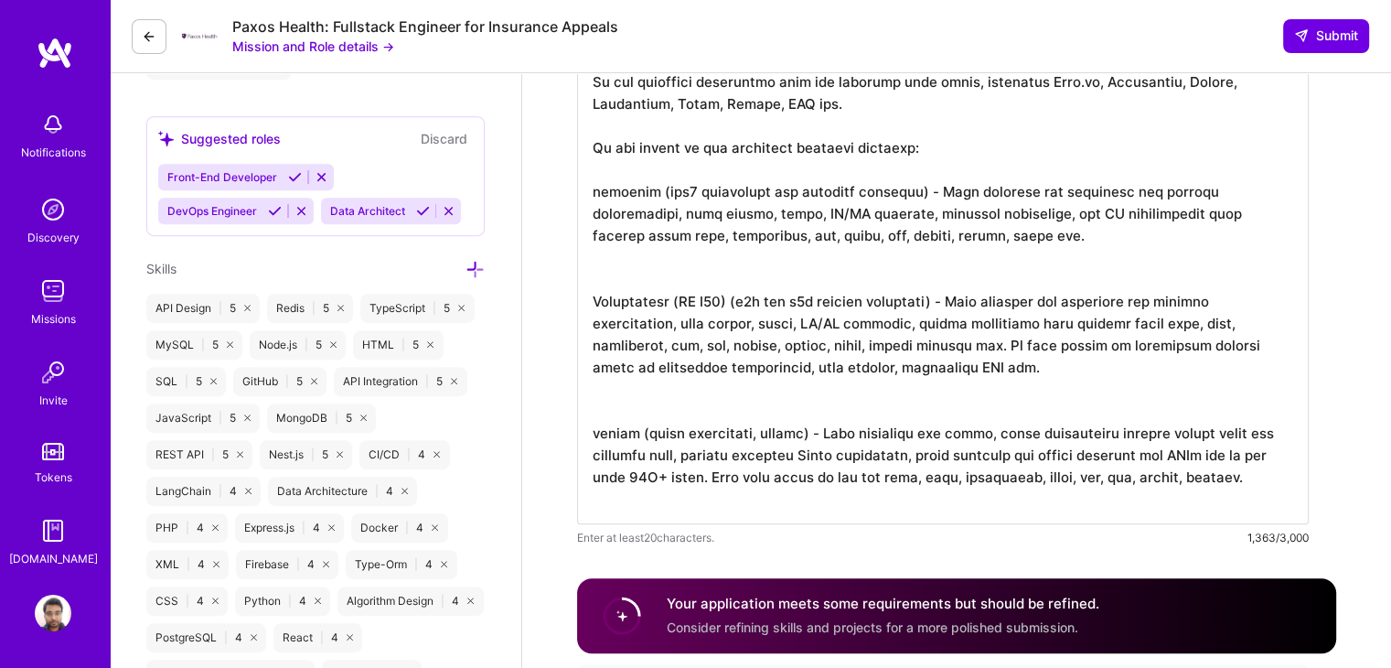
scroll to position [882, 0]
click at [1223, 323] on textarea at bounding box center [943, 244] width 732 height 556
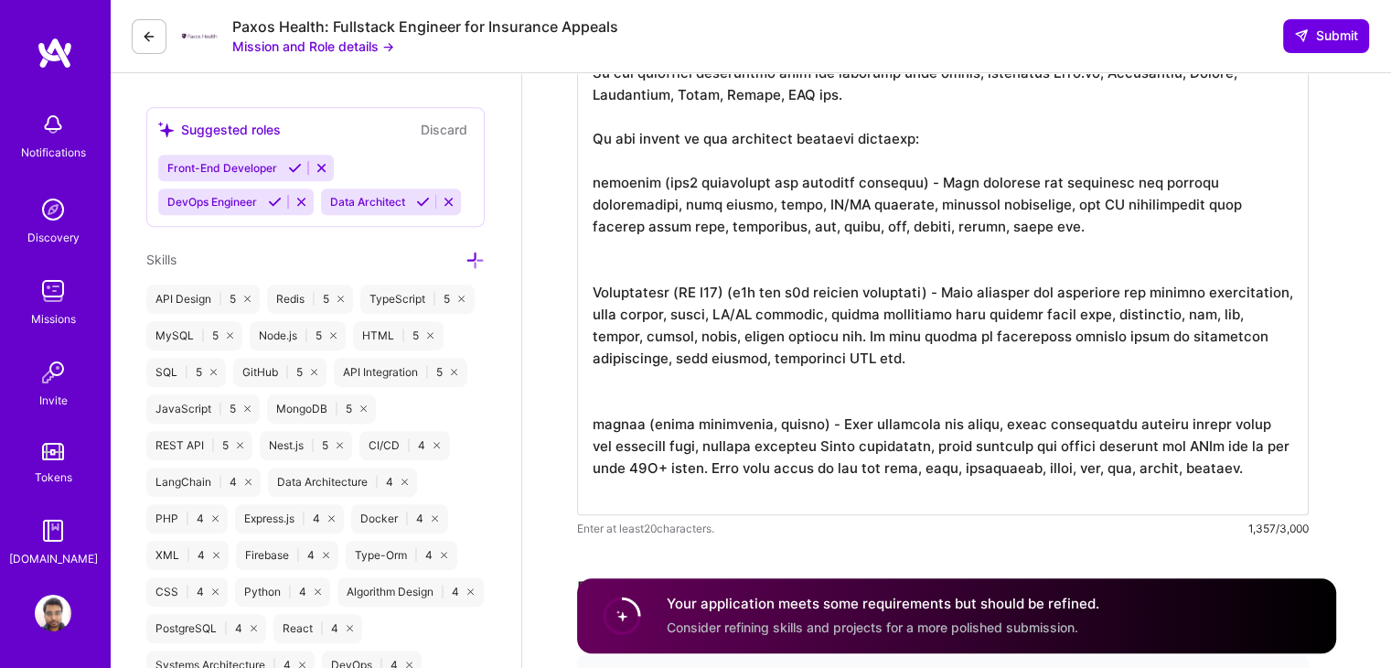
scroll to position [893, 0]
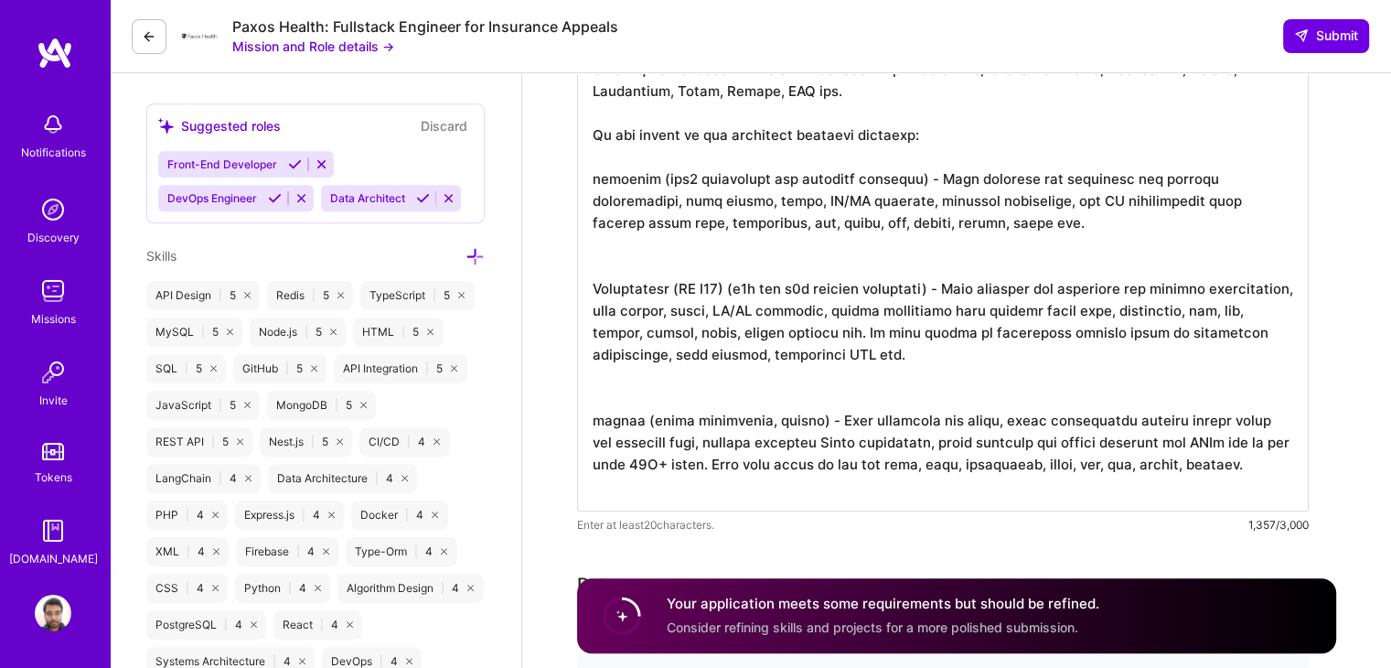
click at [1002, 330] on textarea at bounding box center [943, 233] width 732 height 556
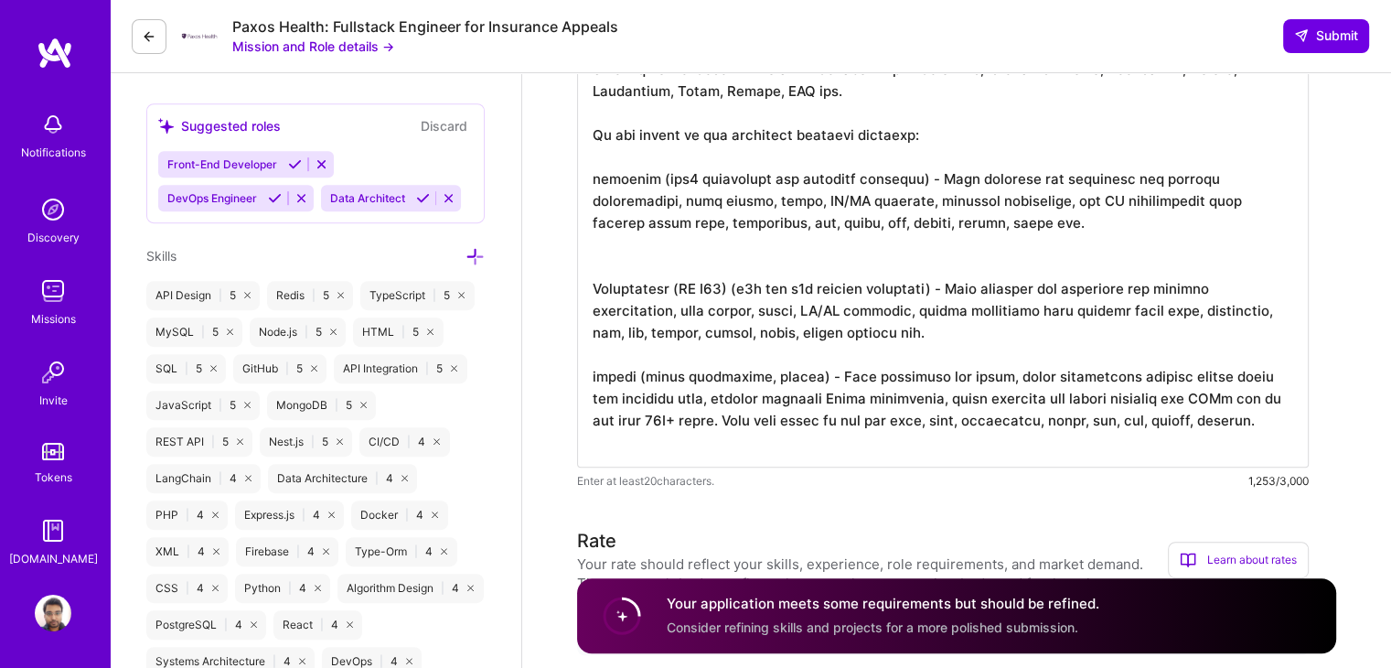
scroll to position [1, 0]
click at [936, 417] on textarea at bounding box center [943, 211] width 732 height 512
click at [925, 451] on textarea at bounding box center [943, 211] width 732 height 512
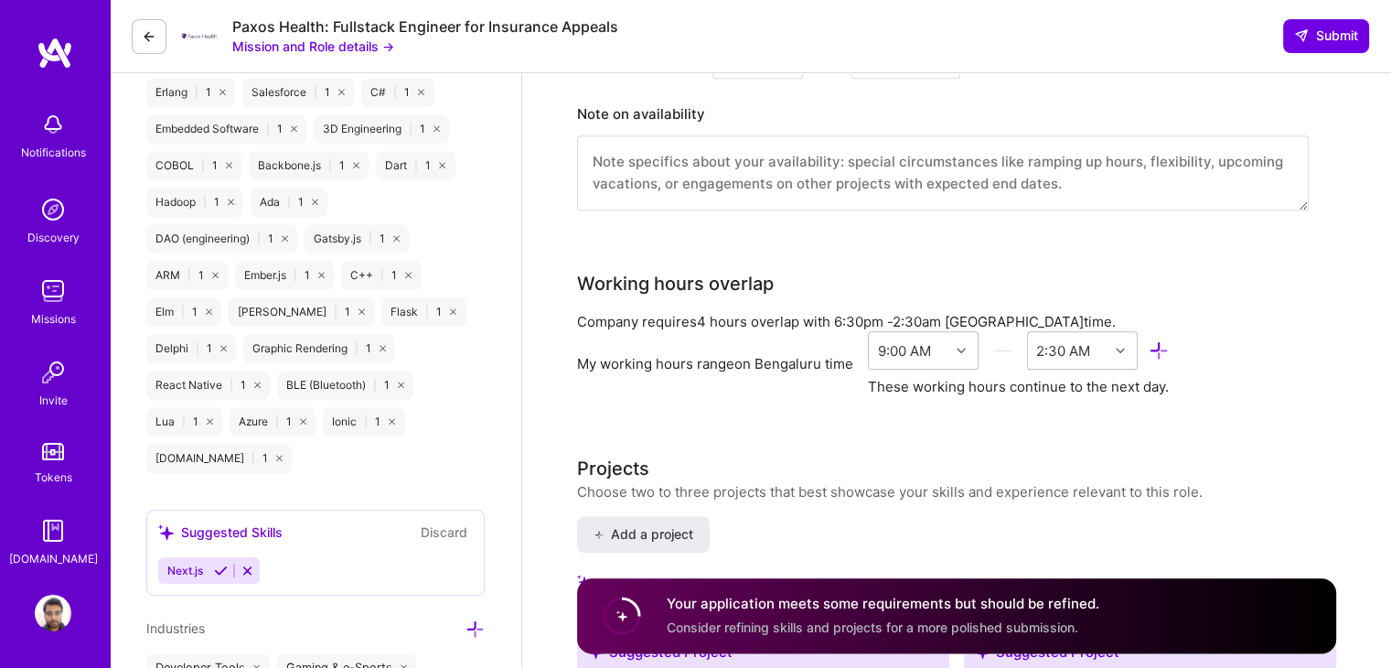
scroll to position [1964, 0]
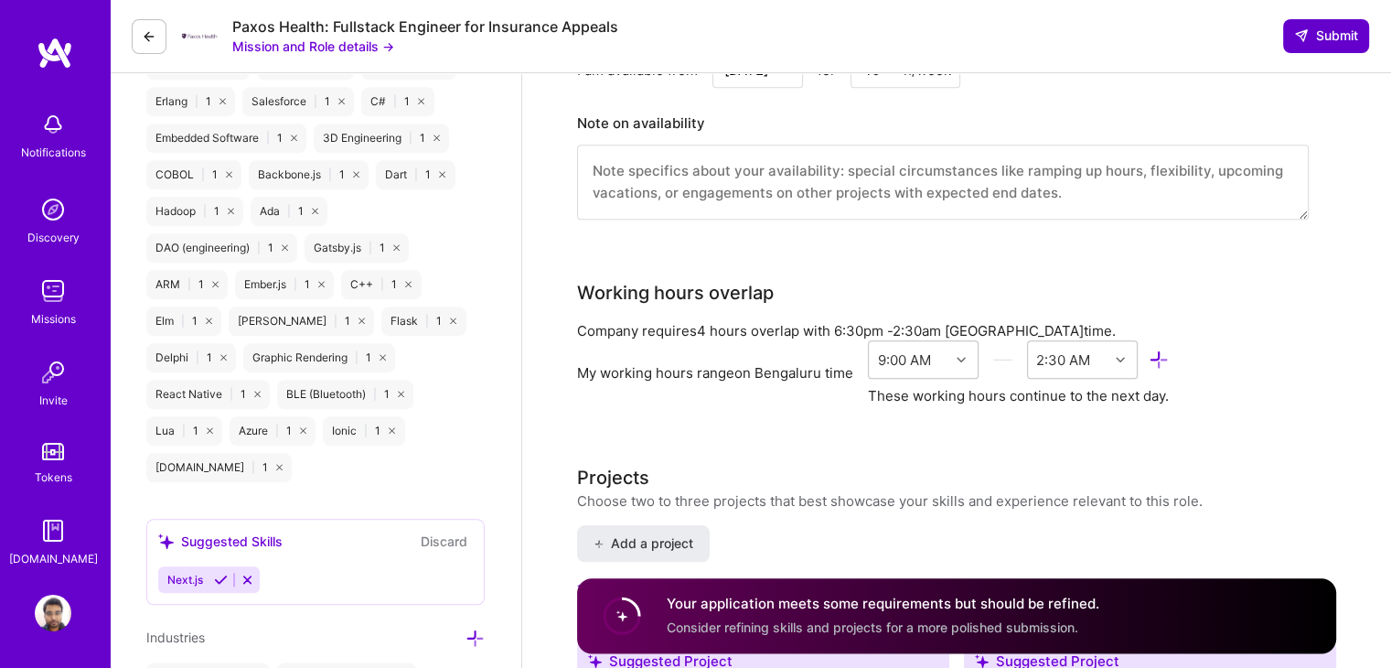
type textarea "Mani is an experienced software engineer with focus on backend, infra, and fron…"
click at [1337, 30] on span "Submit" at bounding box center [1326, 36] width 64 height 18
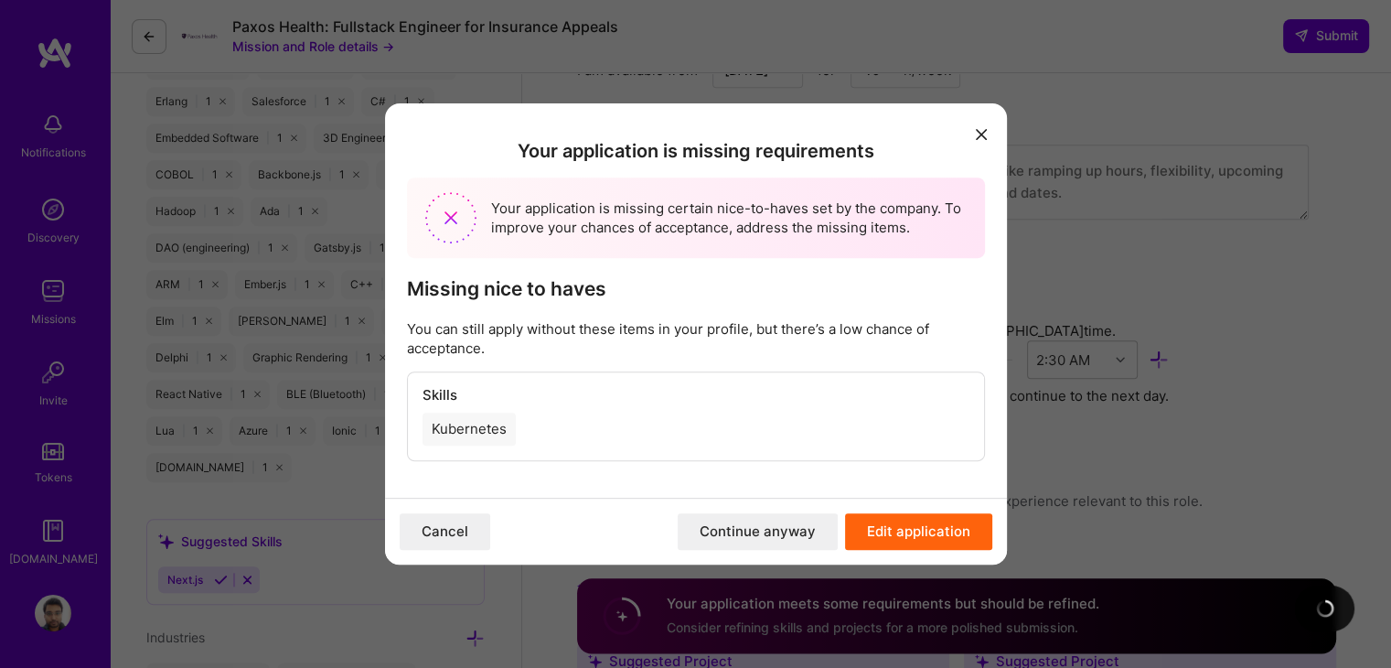
click at [804, 538] on button "Continue anyway" at bounding box center [758, 531] width 160 height 37
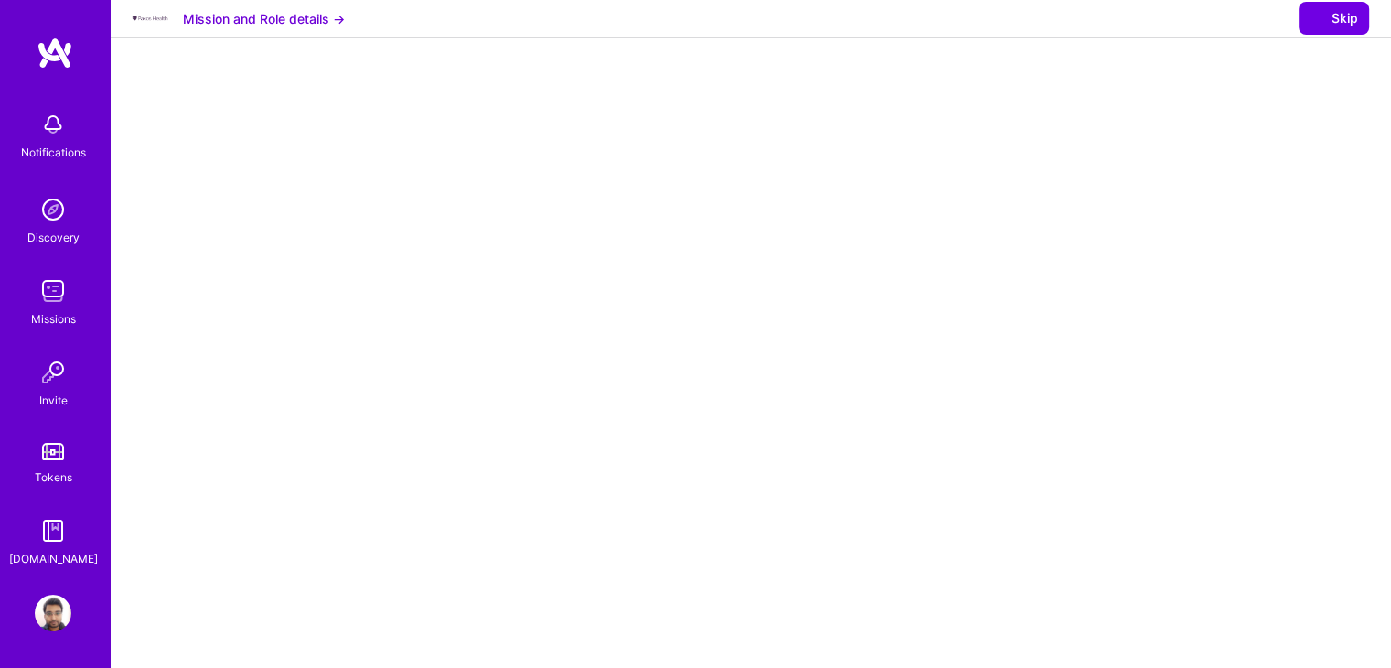
select select "IN"
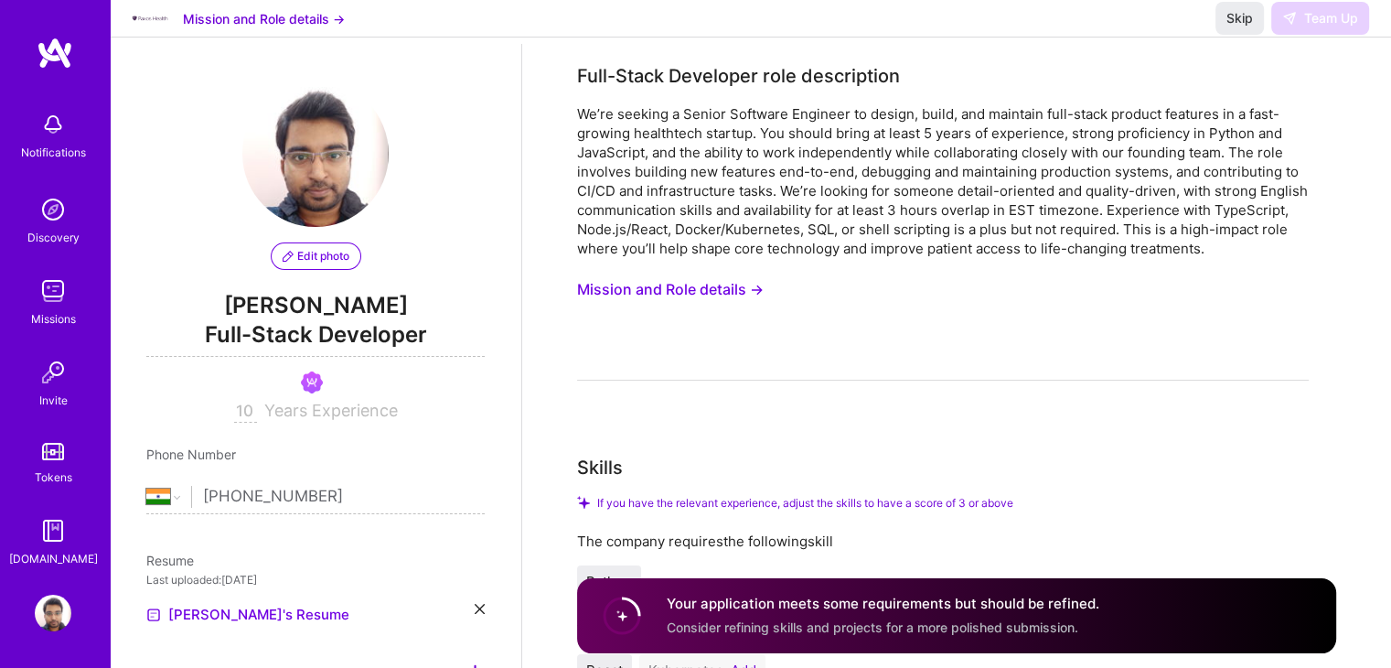
scroll to position [53, 0]
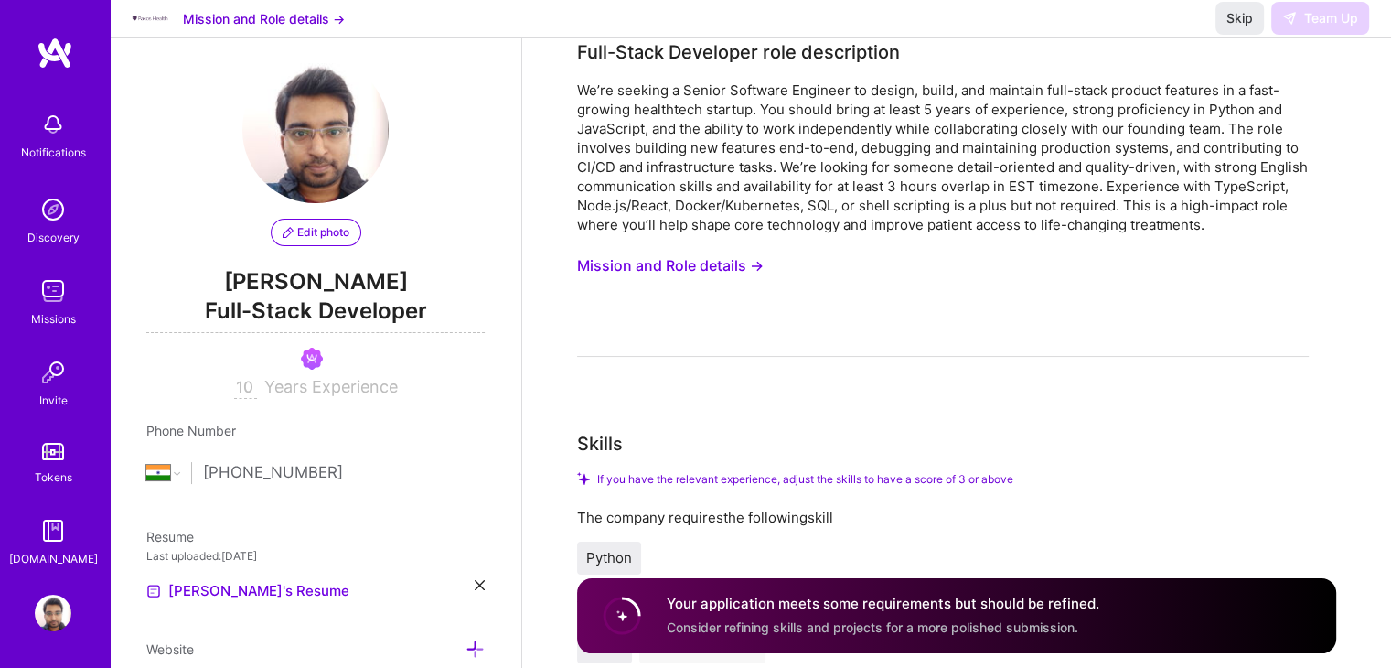
click at [59, 306] on img at bounding box center [53, 291] width 37 height 37
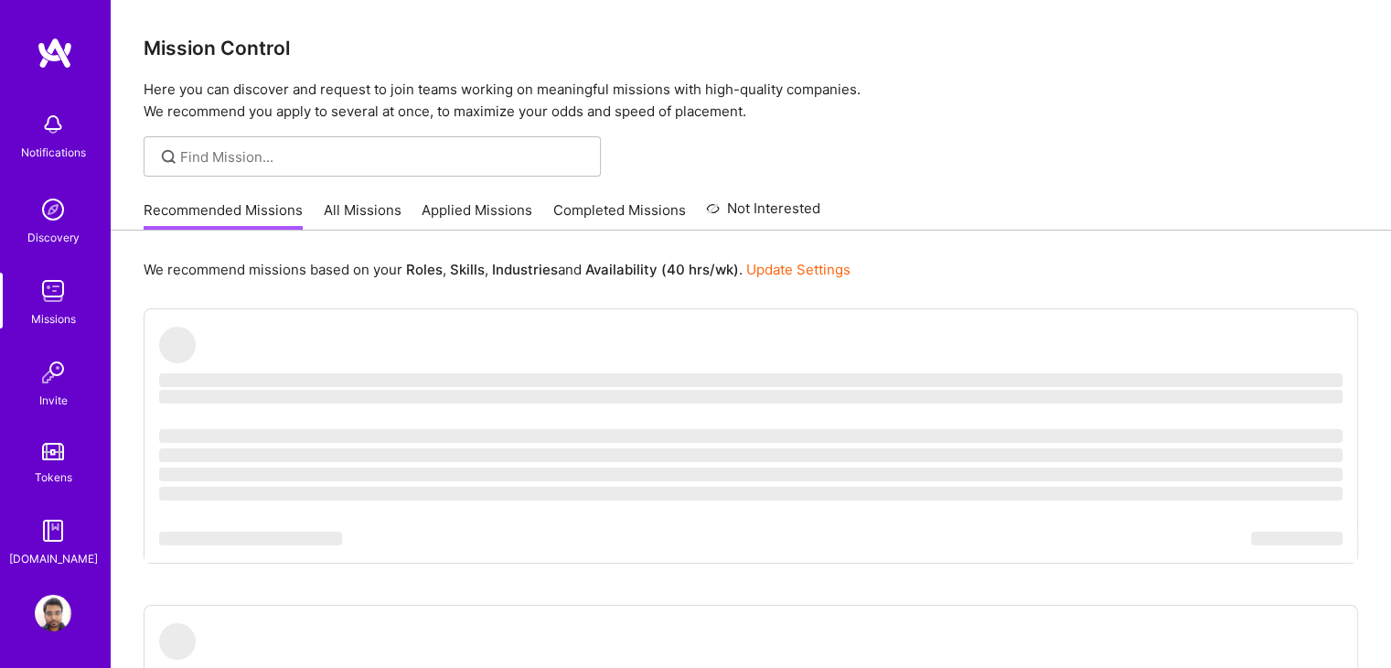
click at [505, 208] on link "Applied Missions" at bounding box center [477, 215] width 111 height 30
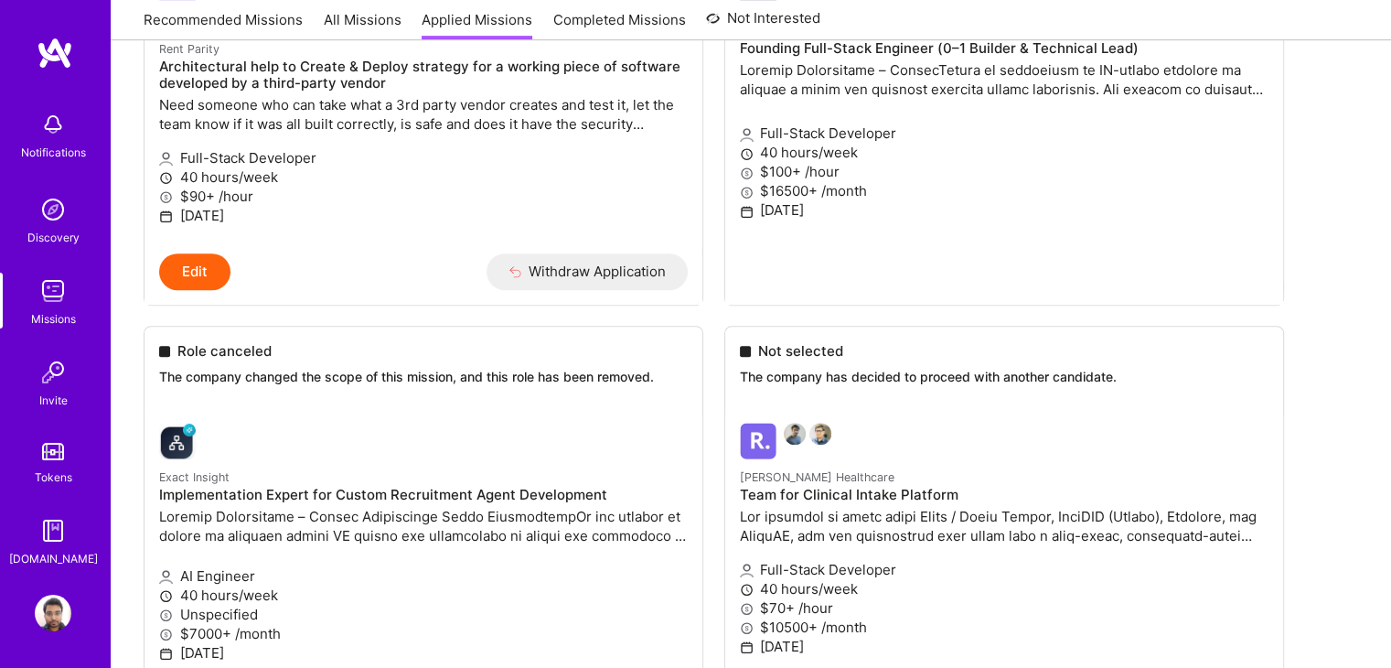
scroll to position [1021, 0]
